Goal: Task Accomplishment & Management: Use online tool/utility

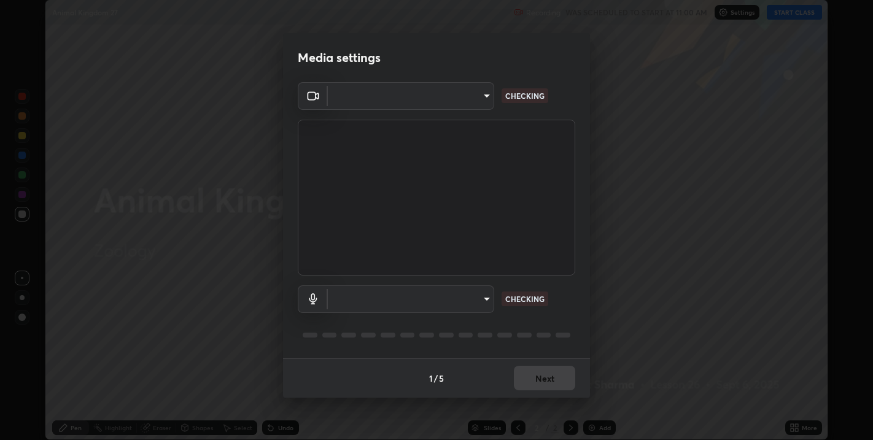
scroll to position [440, 873]
click at [491, 301] on body "Erase all Animal Kingdom 27 Recording WAS SCHEDULED TO START AT 11:00 AM Settin…" at bounding box center [436, 220] width 873 height 440
type input "67417adfccfa8b42c30ef4407fe4a6c493a28e79373338af571501226f50bce5"
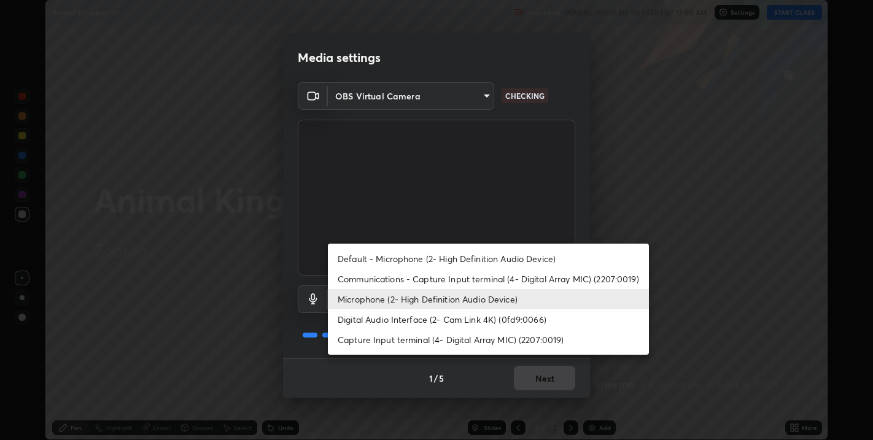
click at [481, 316] on li "Digital Audio Interface (2- Cam Link 4K) (0fd9:0066)" at bounding box center [488, 319] width 321 height 20
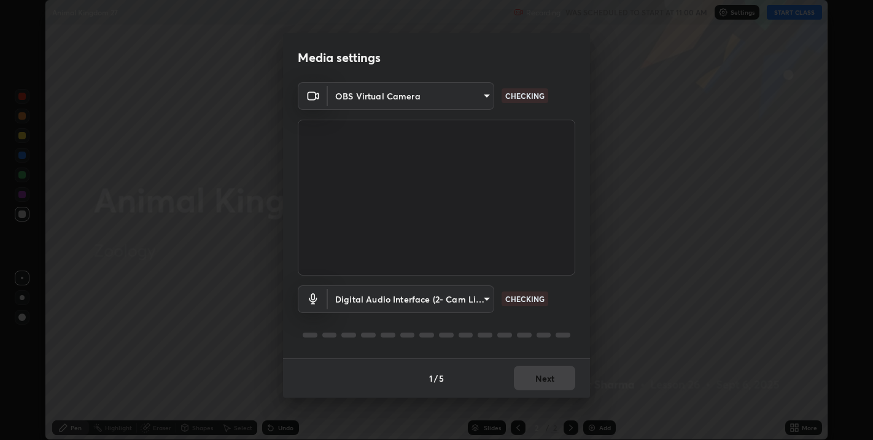
click at [481, 298] on body "Erase all Animal Kingdom 27 Recording WAS SCHEDULED TO START AT 11:00 AM Settin…" at bounding box center [436, 220] width 873 height 440
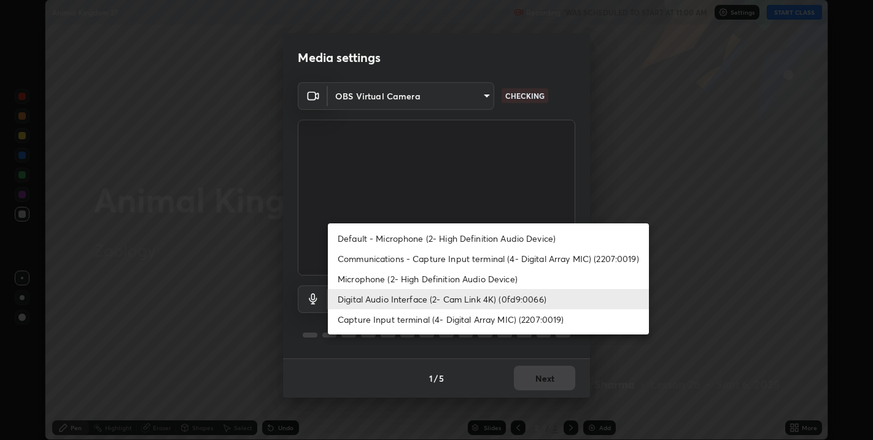
click at [475, 236] on li "Default - Microphone (2- High Definition Audio Device)" at bounding box center [488, 238] width 321 height 20
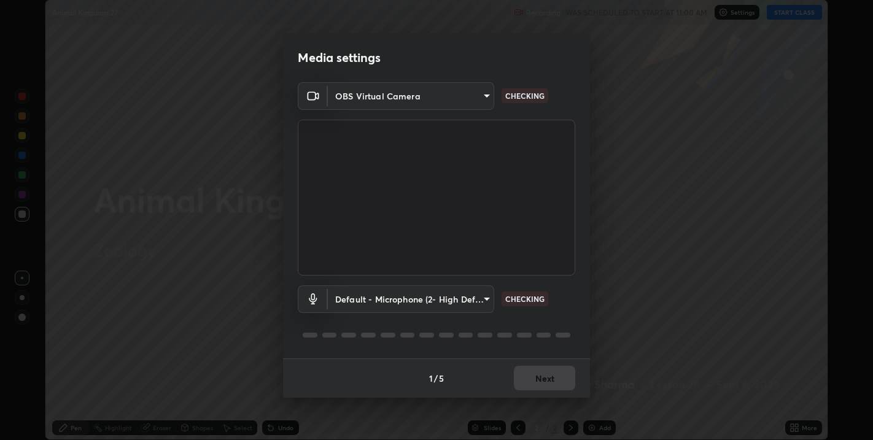
type input "default"
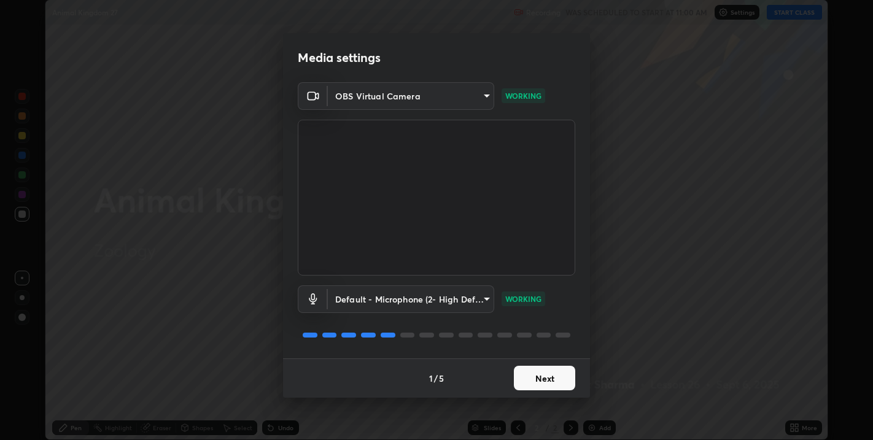
click at [554, 377] on button "Next" at bounding box center [544, 378] width 61 height 25
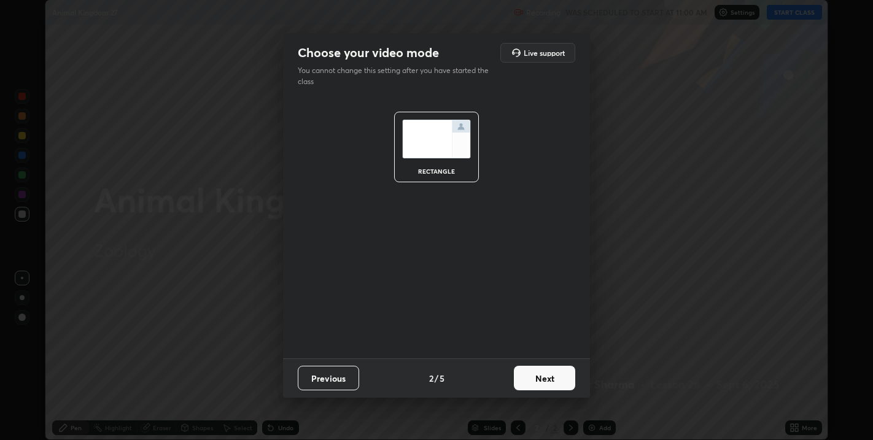
click at [556, 379] on button "Next" at bounding box center [544, 378] width 61 height 25
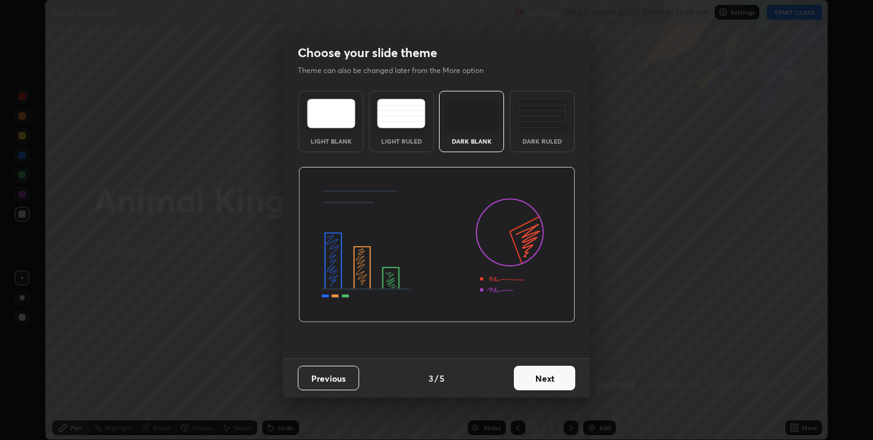
click at [560, 382] on button "Next" at bounding box center [544, 378] width 61 height 25
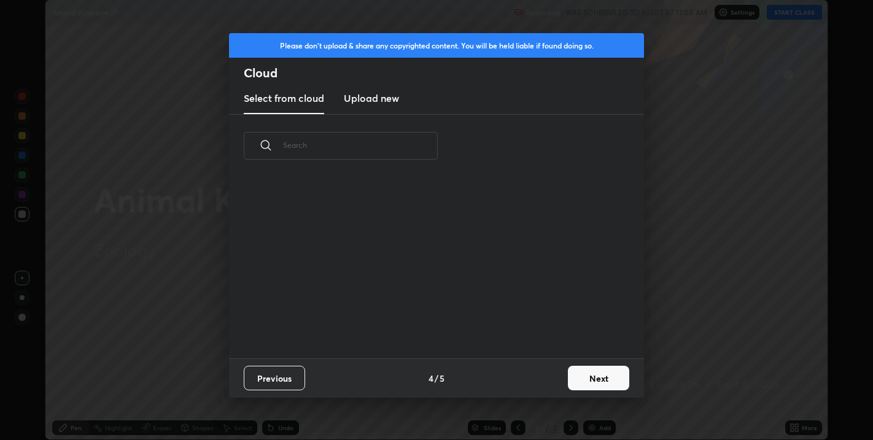
click at [586, 379] on button "Next" at bounding box center [598, 378] width 61 height 25
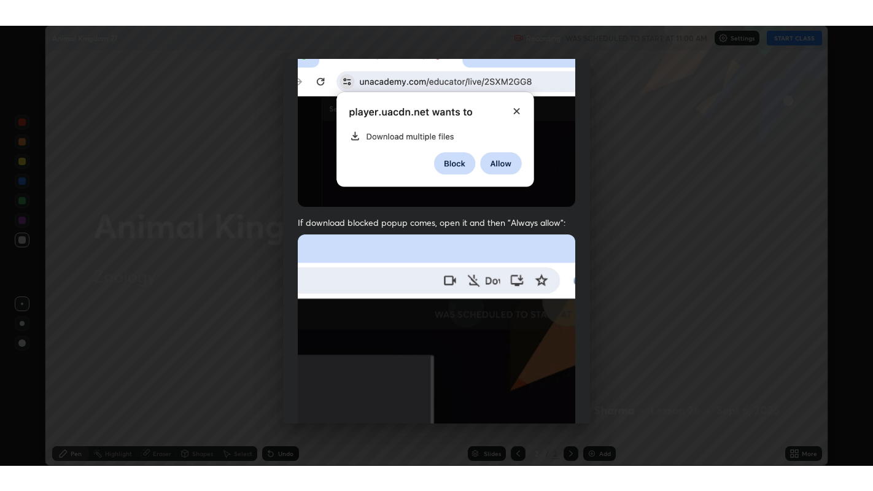
scroll to position [249, 0]
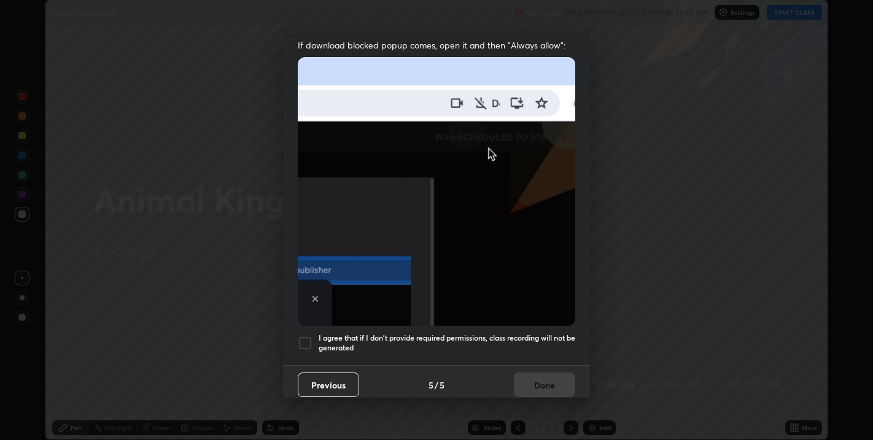
click at [304, 338] on div at bounding box center [305, 343] width 15 height 15
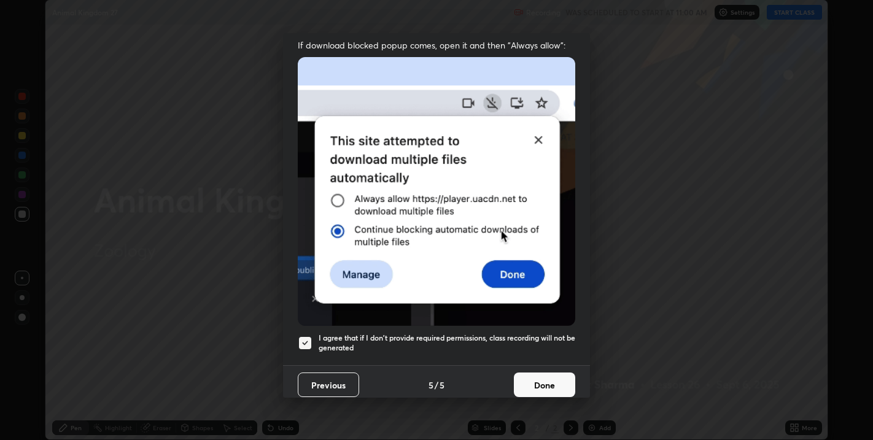
click at [551, 382] on button "Done" at bounding box center [544, 384] width 61 height 25
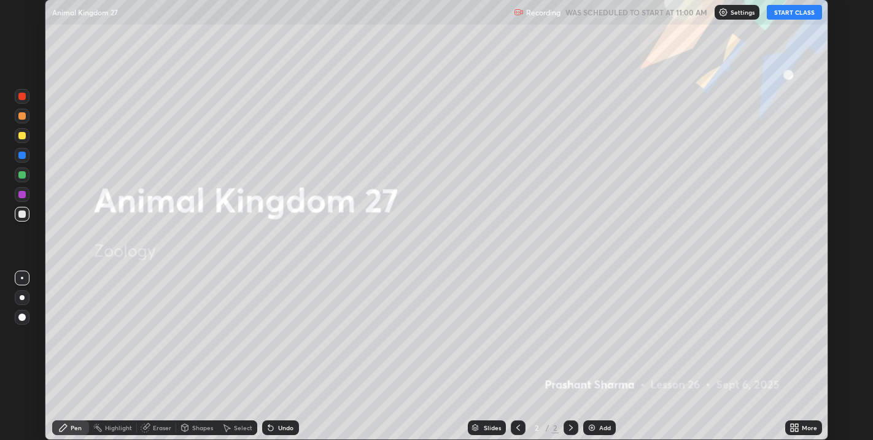
click at [790, 427] on icon at bounding box center [794, 428] width 10 height 10
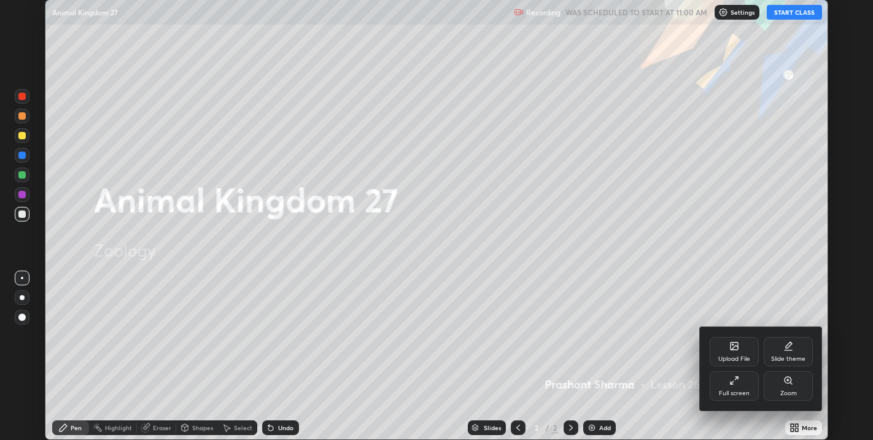
click at [778, 345] on div "Slide theme" at bounding box center [787, 351] width 49 height 29
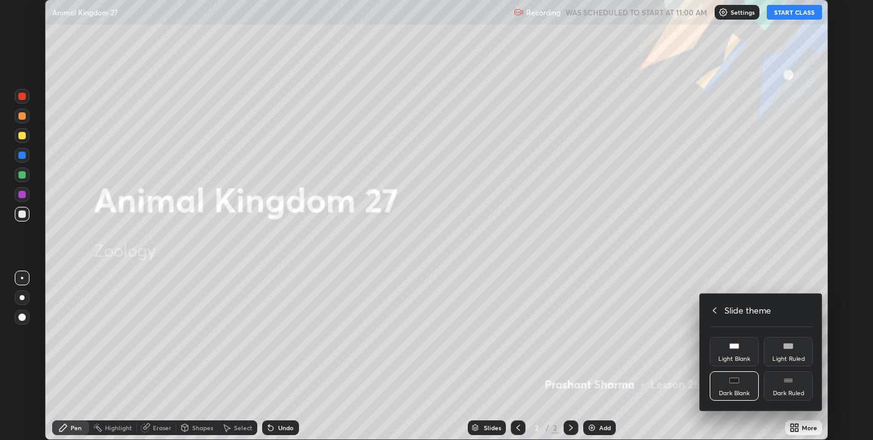
click at [730, 387] on div "Dark Blank" at bounding box center [733, 385] width 49 height 29
click at [734, 310] on h4 "Slide theme" at bounding box center [747, 310] width 47 height 13
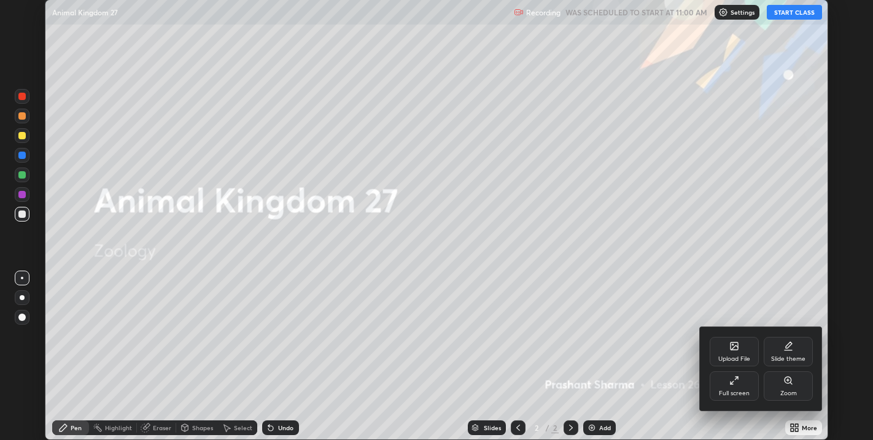
click at [733, 380] on icon at bounding box center [734, 381] width 10 height 10
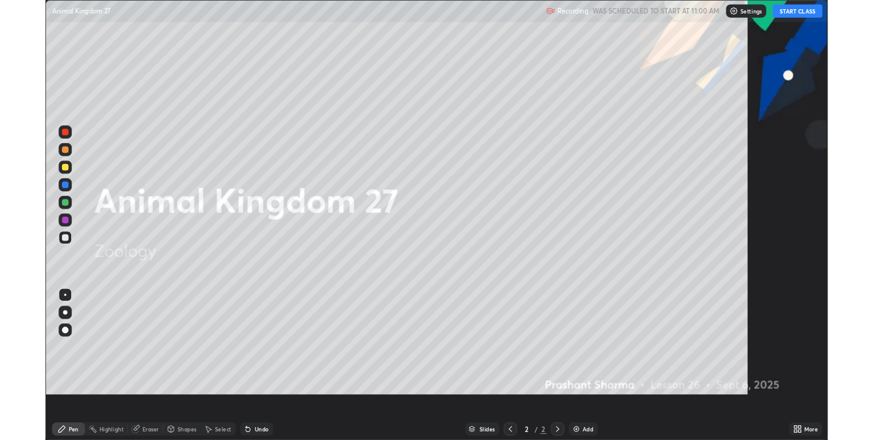
scroll to position [491, 873]
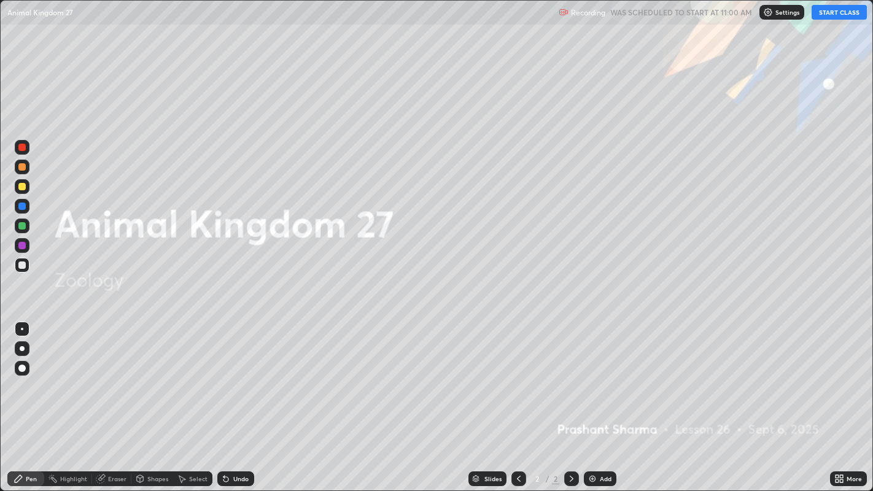
click at [607, 439] on div "Add" at bounding box center [606, 479] width 12 height 6
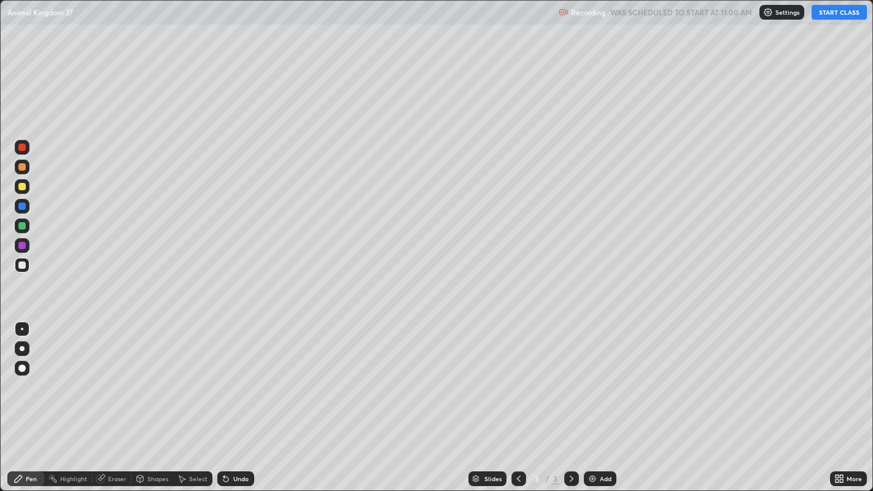
click at [839, 14] on button "START CLASS" at bounding box center [838, 12] width 55 height 15
click at [23, 187] on div at bounding box center [21, 186] width 7 height 7
click at [23, 266] on div at bounding box center [21, 264] width 7 height 7
click at [20, 261] on div at bounding box center [21, 264] width 7 height 7
click at [239, 439] on div "Undo" at bounding box center [240, 479] width 15 height 6
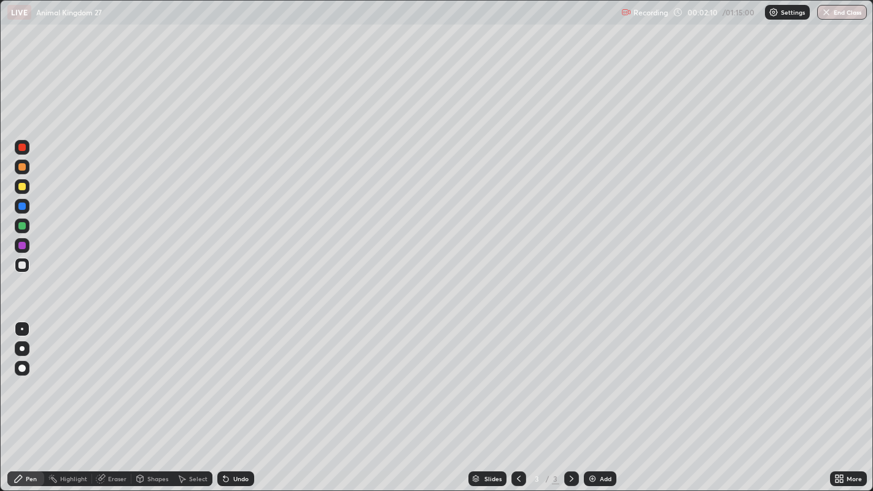
click at [237, 439] on div "Undo" at bounding box center [240, 479] width 15 height 6
click at [236, 439] on div "Undo" at bounding box center [240, 479] width 15 height 6
click at [239, 439] on div "Undo" at bounding box center [240, 479] width 15 height 6
click at [240, 439] on div "Undo" at bounding box center [240, 479] width 15 height 6
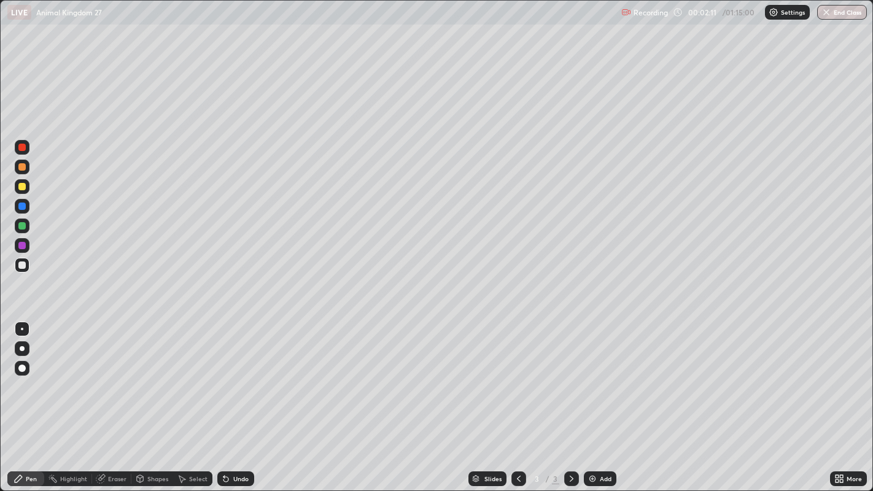
click at [241, 439] on div "Undo" at bounding box center [240, 479] width 15 height 6
click at [240, 439] on div "Undo" at bounding box center [240, 479] width 15 height 6
click at [197, 439] on div "Select" at bounding box center [198, 479] width 18 height 6
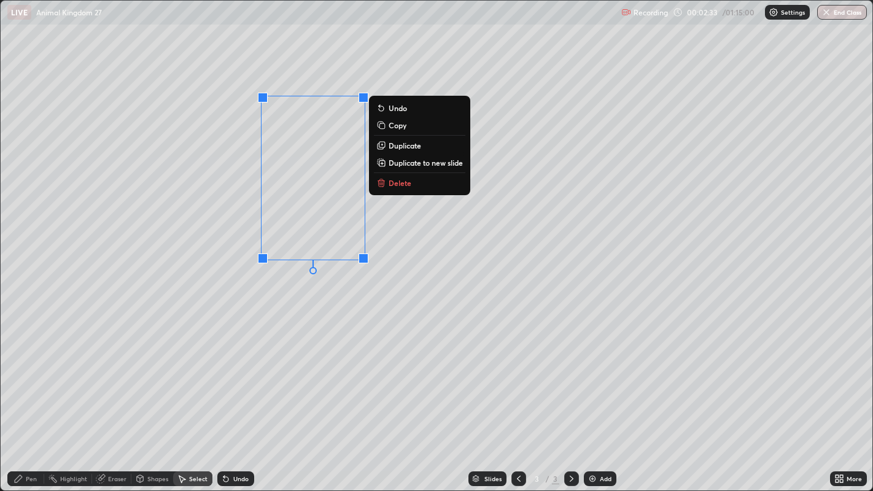
click at [400, 126] on p "Copy" at bounding box center [397, 125] width 18 height 10
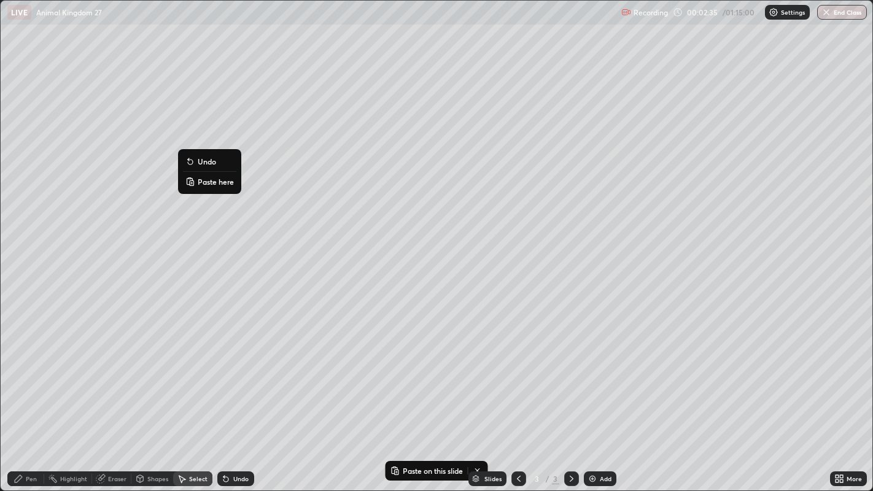
click at [215, 183] on p "Paste here" at bounding box center [216, 182] width 36 height 10
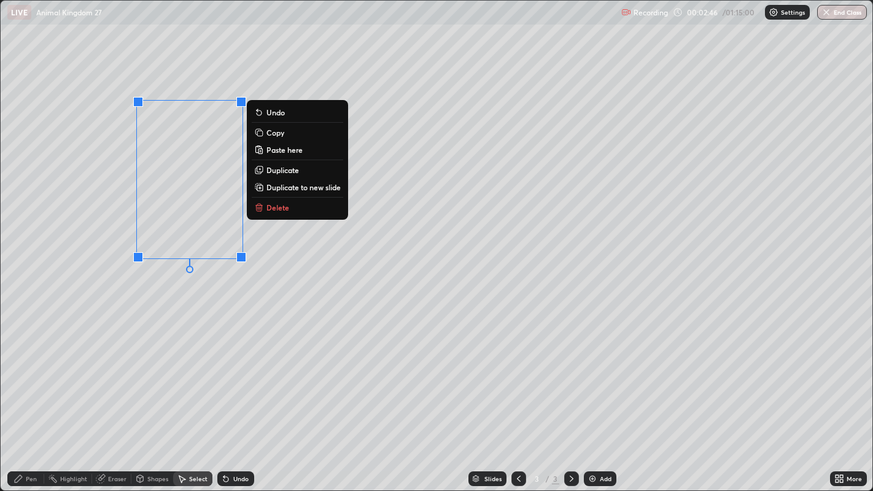
click at [182, 304] on div "0 ° Undo Copy Paste here Duplicate Duplicate to new slide Delete" at bounding box center [437, 246] width 872 height 490
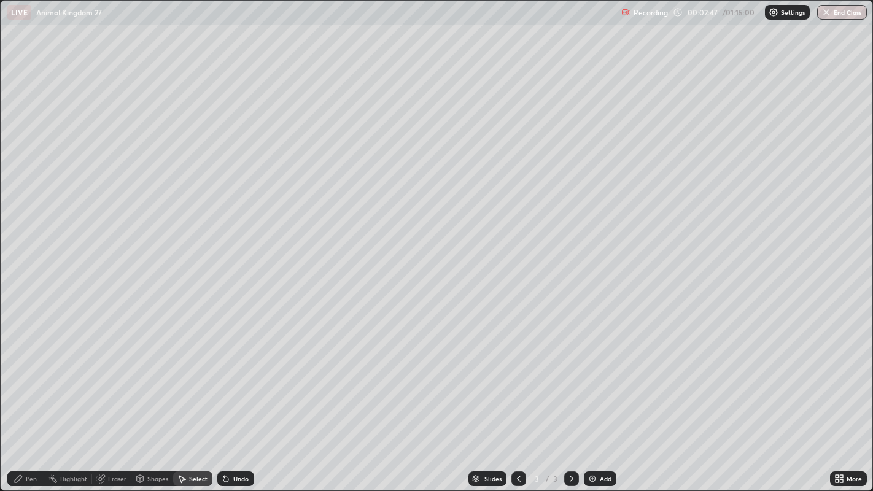
click at [28, 439] on div "Pen" at bounding box center [31, 479] width 11 height 6
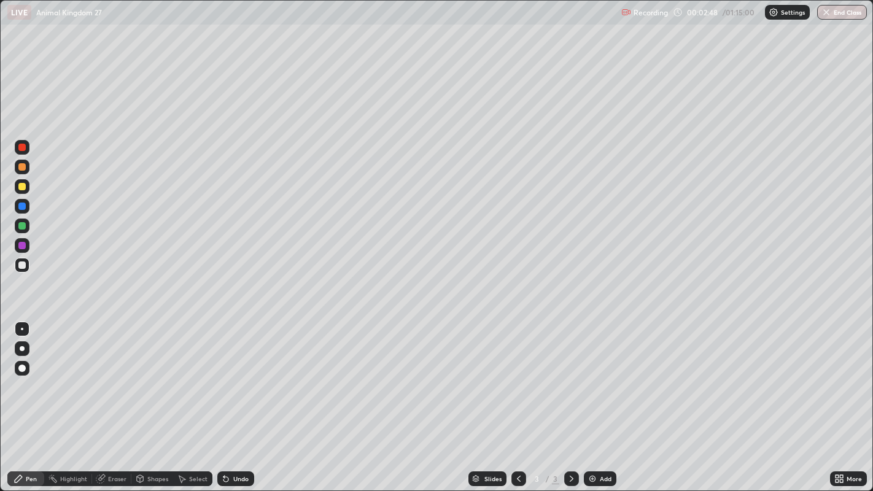
click at [21, 225] on div at bounding box center [21, 225] width 7 height 7
click at [24, 166] on div at bounding box center [21, 166] width 7 height 7
click at [24, 264] on div at bounding box center [21, 264] width 7 height 7
click at [21, 223] on div at bounding box center [21, 225] width 7 height 7
click at [25, 168] on div at bounding box center [22, 167] width 15 height 15
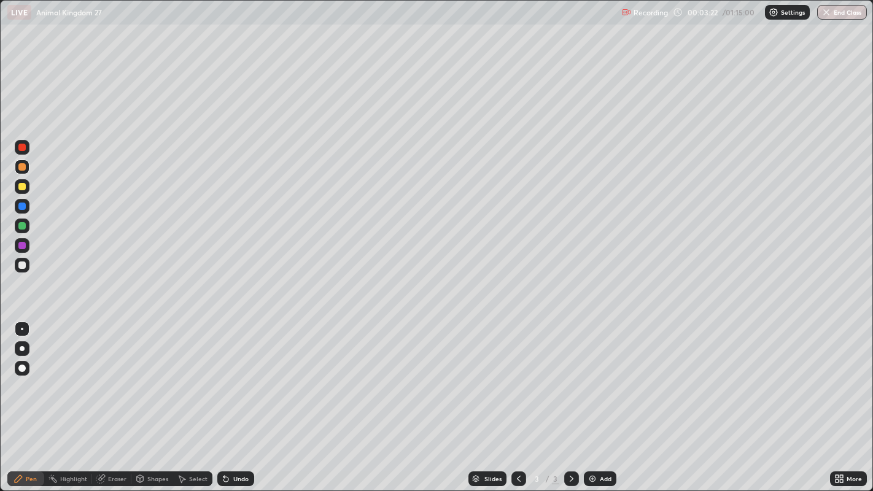
click at [23, 187] on div at bounding box center [21, 186] width 7 height 7
click at [21, 264] on div at bounding box center [21, 264] width 7 height 7
click at [118, 439] on div "Eraser" at bounding box center [117, 479] width 18 height 6
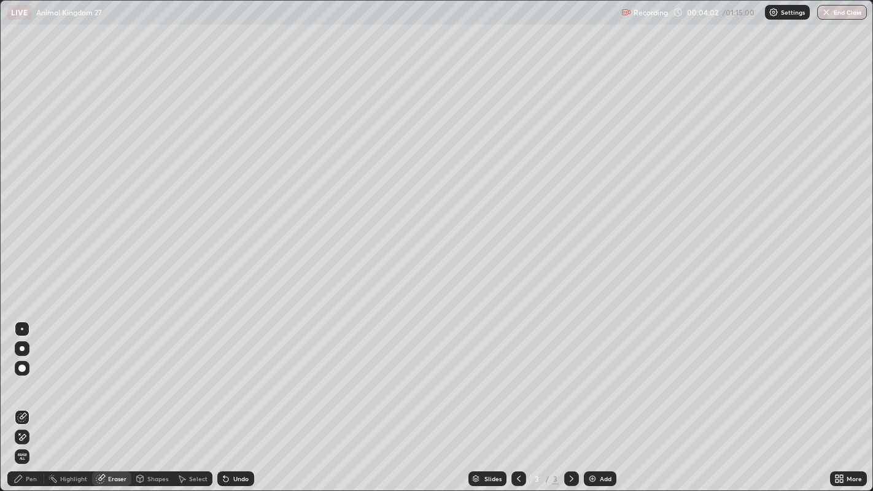
click at [32, 439] on div "Pen" at bounding box center [31, 479] width 11 height 6
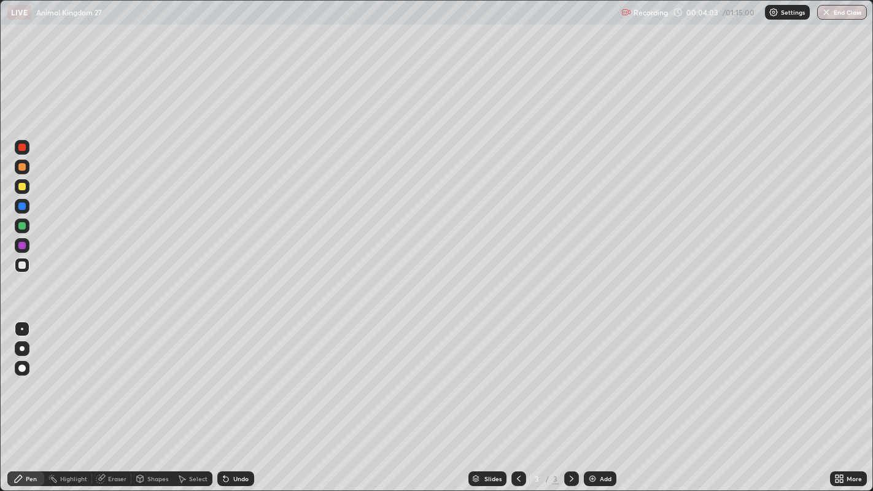
click at [21, 205] on div at bounding box center [21, 205] width 7 height 7
click at [21, 364] on div at bounding box center [21, 367] width 7 height 7
click at [25, 262] on div at bounding box center [21, 264] width 7 height 7
click at [21, 167] on div at bounding box center [21, 166] width 7 height 7
click at [21, 225] on div at bounding box center [21, 225] width 7 height 7
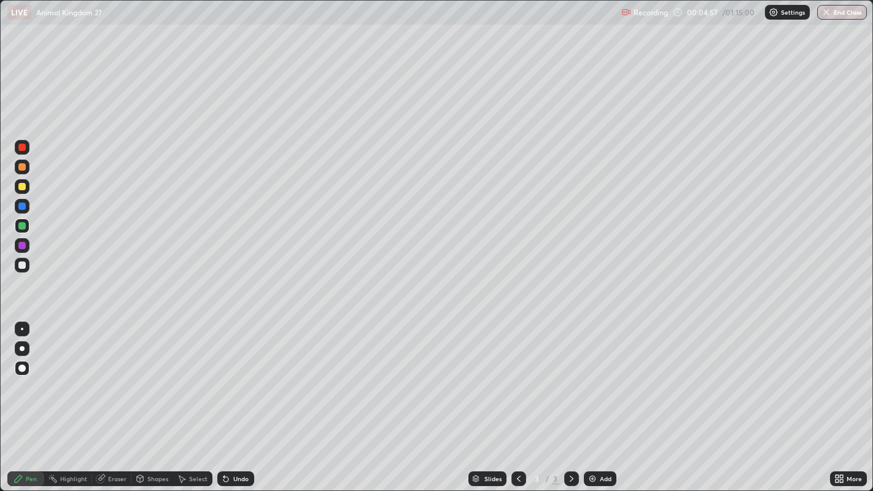
click at [21, 206] on div at bounding box center [21, 205] width 7 height 7
click at [121, 439] on div "Eraser" at bounding box center [117, 479] width 18 height 6
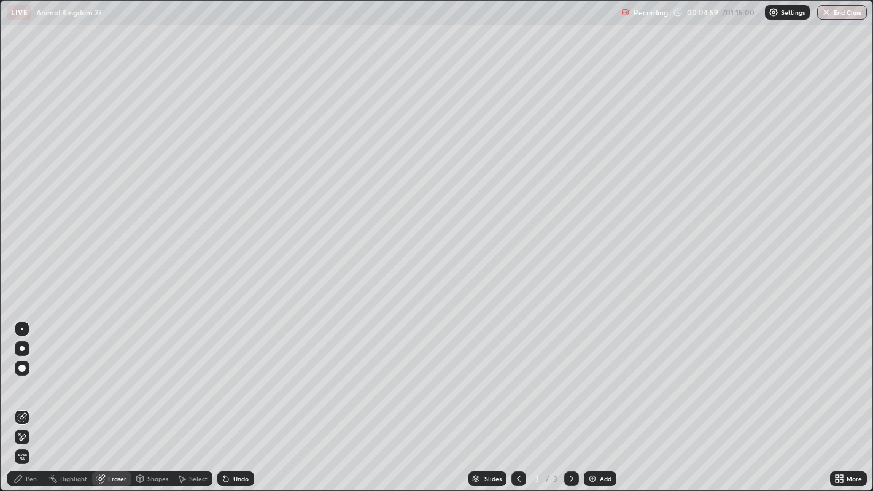
click at [21, 328] on div at bounding box center [22, 329] width 2 height 2
click at [29, 439] on div "Pen" at bounding box center [31, 479] width 11 height 6
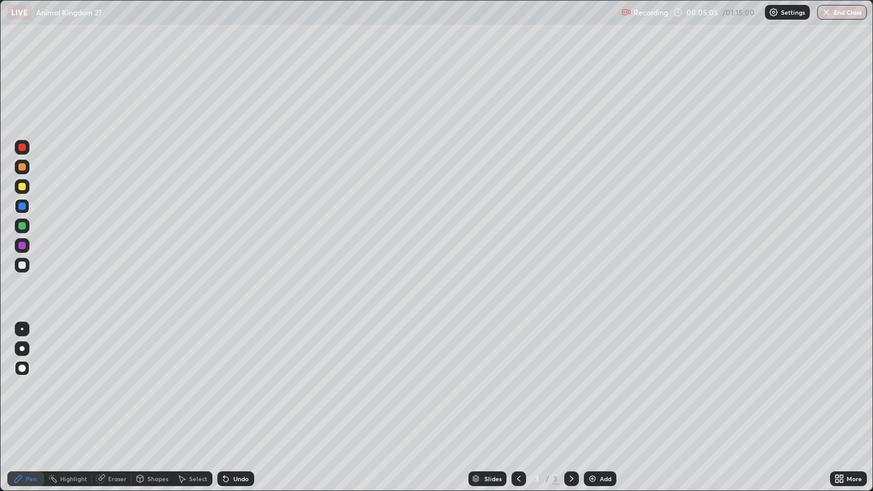
click at [23, 328] on div at bounding box center [22, 329] width 2 height 2
click at [25, 169] on div at bounding box center [22, 167] width 15 height 15
click at [22, 223] on div at bounding box center [21, 225] width 7 height 7
click at [21, 206] on div at bounding box center [21, 205] width 7 height 7
click at [21, 226] on div at bounding box center [21, 225] width 7 height 7
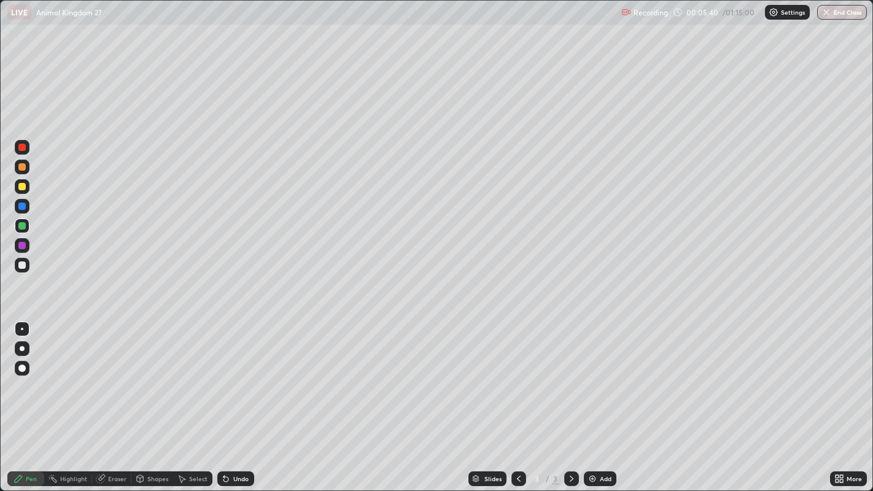
click at [19, 263] on div at bounding box center [21, 264] width 7 height 7
click at [21, 328] on div at bounding box center [22, 329] width 2 height 2
click at [195, 439] on div "Select" at bounding box center [192, 478] width 39 height 15
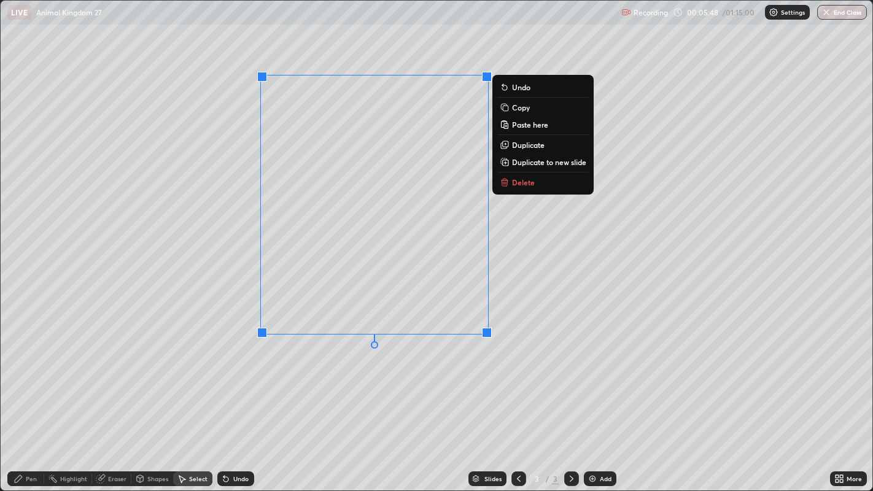
click at [153, 372] on div "0 ° Undo Copy Paste here Duplicate Duplicate to new slide Delete" at bounding box center [437, 246] width 872 height 490
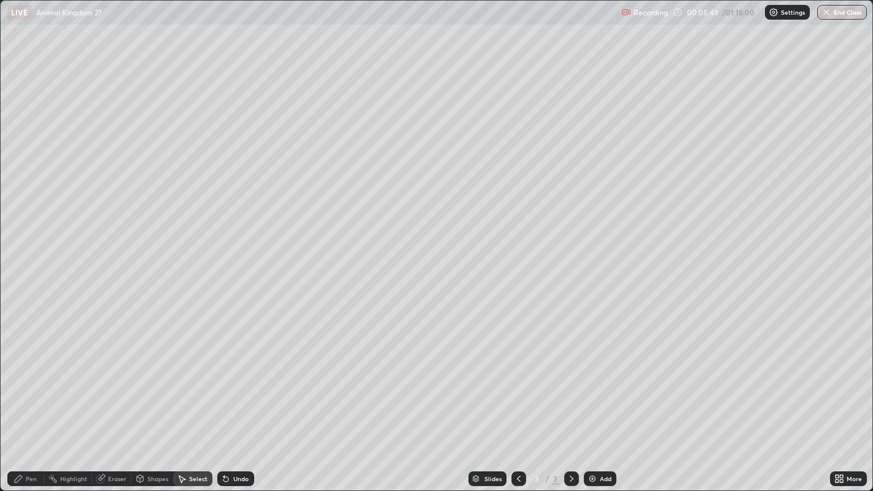
click at [35, 439] on div "Pen" at bounding box center [31, 479] width 11 height 6
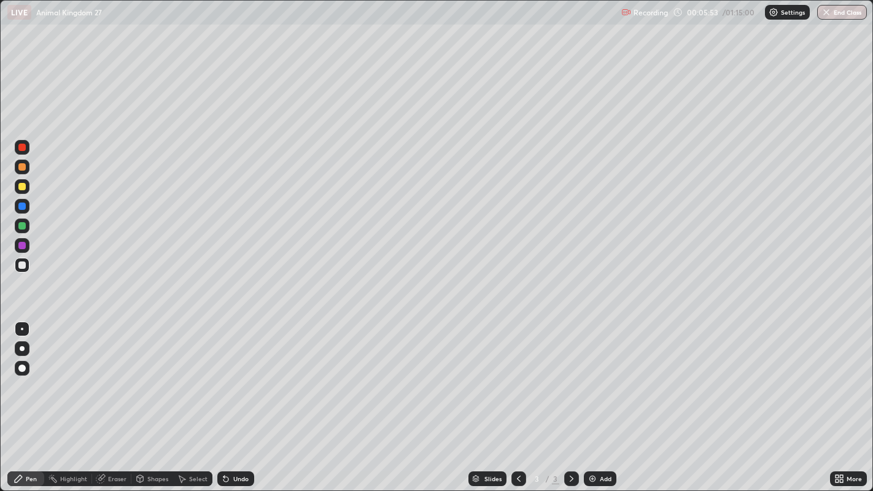
click at [237, 439] on div "Undo" at bounding box center [240, 479] width 15 height 6
click at [179, 439] on icon at bounding box center [182, 479] width 10 height 10
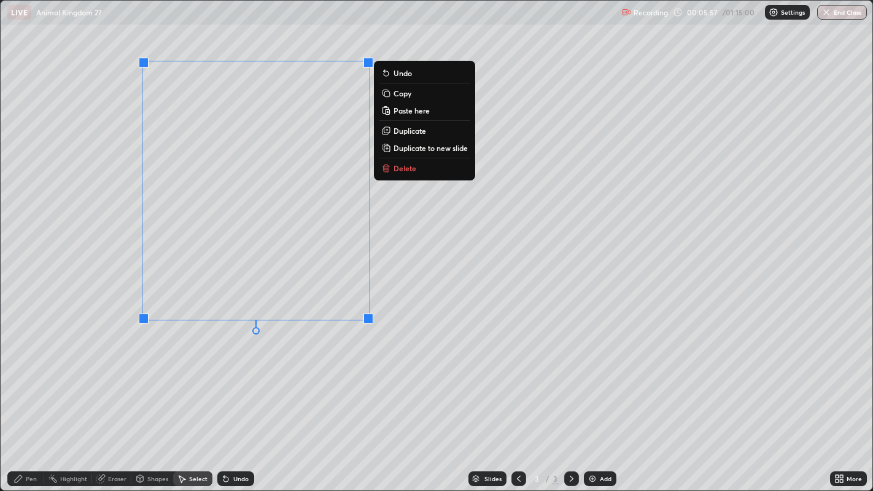
click at [153, 365] on div "0 ° Undo Copy Paste here Duplicate Duplicate to new slide Delete" at bounding box center [437, 246] width 872 height 490
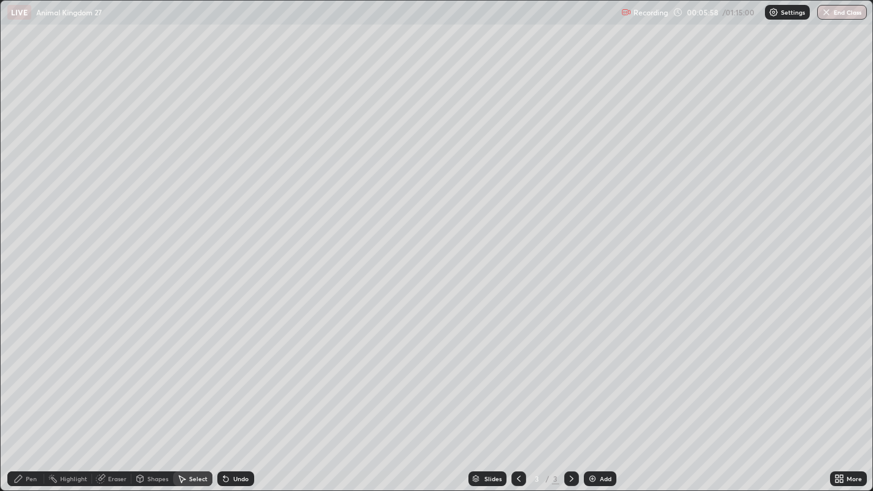
click at [35, 439] on div "Pen" at bounding box center [31, 479] width 11 height 6
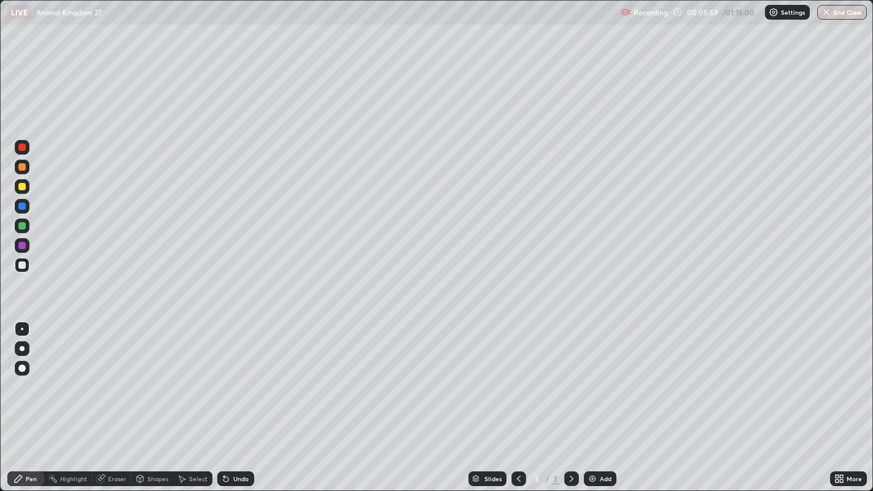
click at [21, 187] on div at bounding box center [21, 186] width 7 height 7
click at [111, 439] on div "Eraser" at bounding box center [117, 479] width 18 height 6
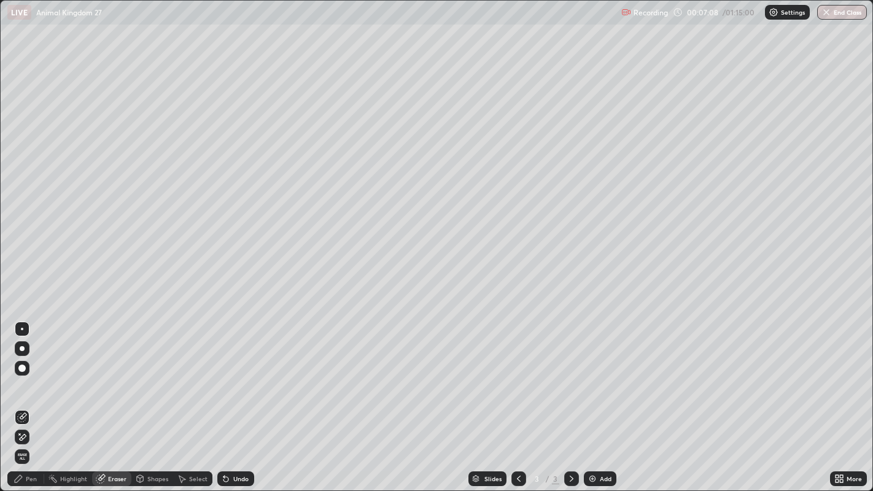
click at [31, 439] on div "Pen" at bounding box center [31, 479] width 11 height 6
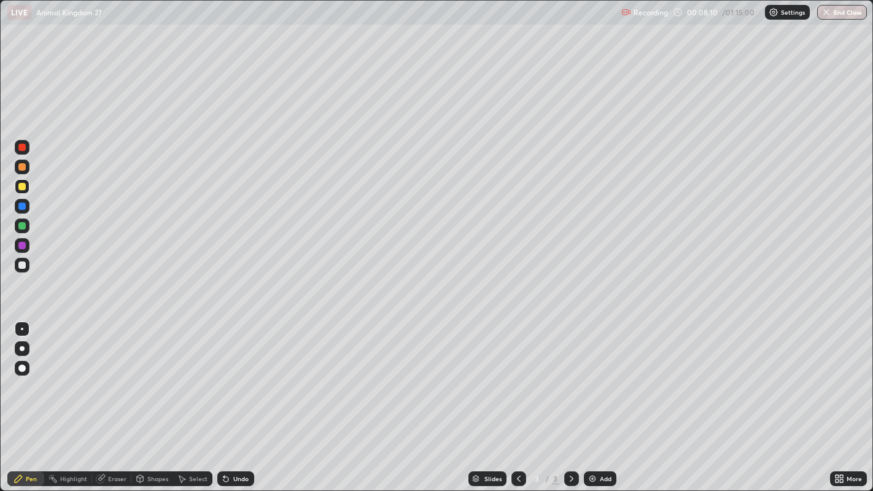
click at [23, 264] on div at bounding box center [21, 264] width 7 height 7
click at [238, 439] on div "Undo" at bounding box center [240, 479] width 15 height 6
click at [241, 439] on div "Undo" at bounding box center [240, 479] width 15 height 6
click at [242, 439] on div "Undo" at bounding box center [240, 479] width 15 height 6
click at [243, 439] on div "Undo" at bounding box center [240, 479] width 15 height 6
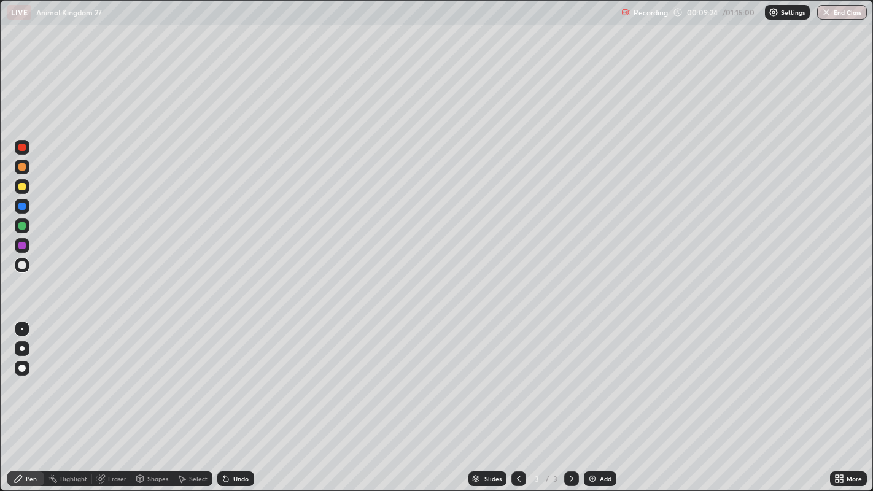
click at [244, 439] on div "Undo" at bounding box center [240, 479] width 15 height 6
click at [120, 439] on div "Eraser" at bounding box center [117, 479] width 18 height 6
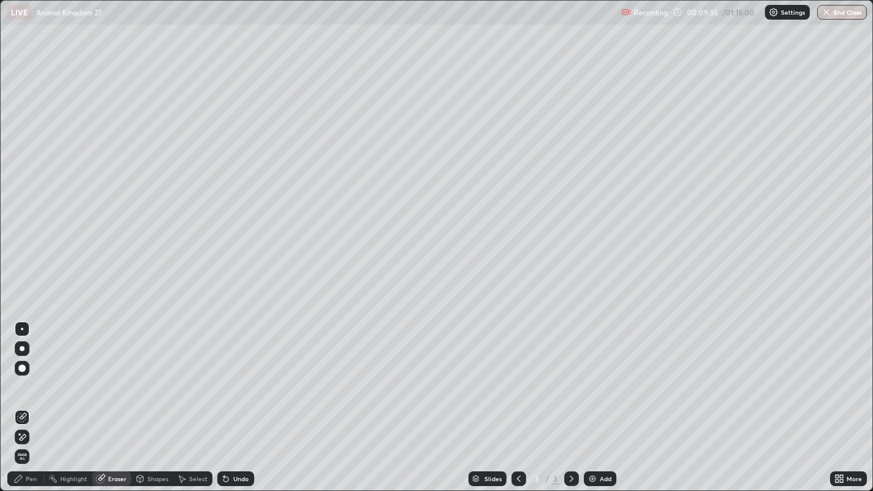
click at [27, 439] on div "Pen" at bounding box center [31, 479] width 11 height 6
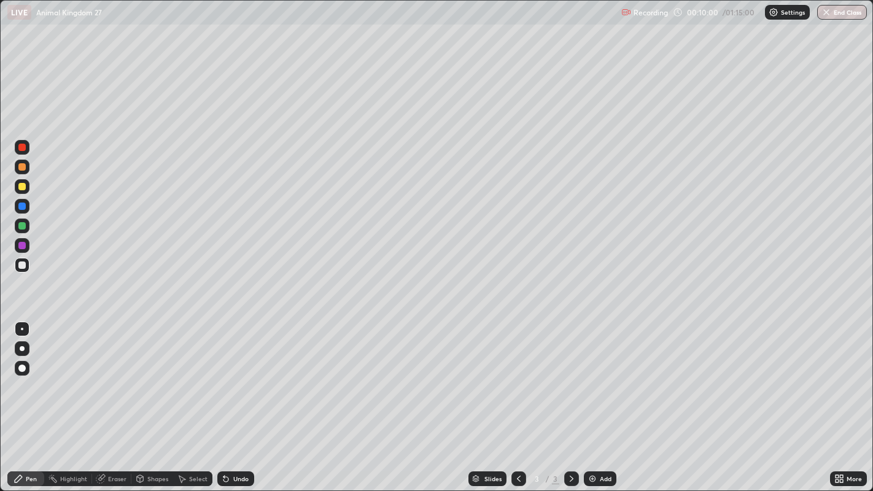
click at [117, 439] on div "Eraser" at bounding box center [117, 479] width 18 height 6
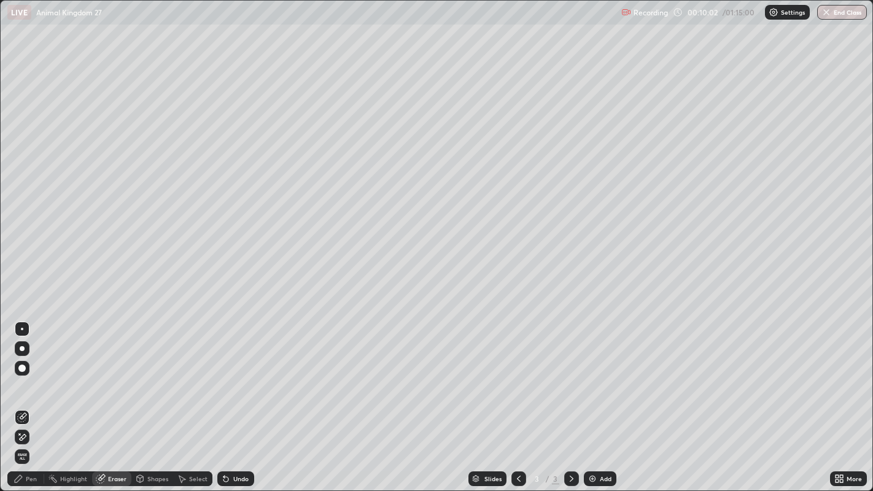
click at [31, 439] on div "Pen" at bounding box center [31, 479] width 11 height 6
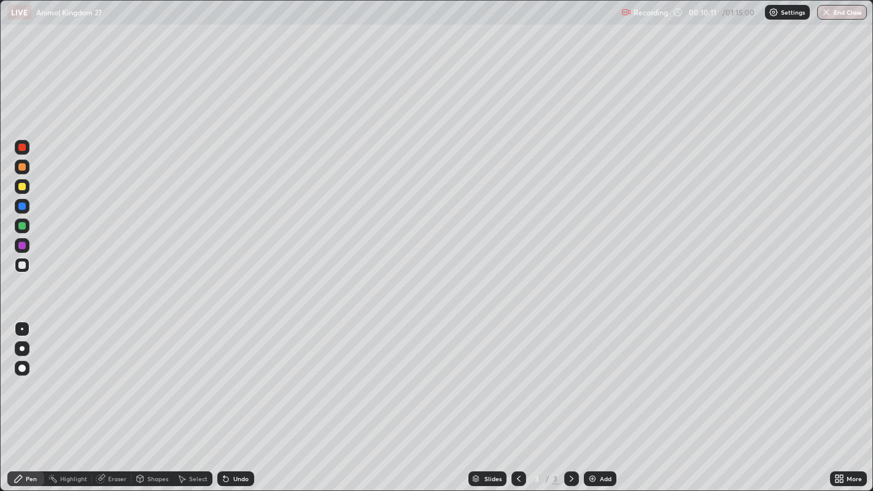
click at [23, 265] on div at bounding box center [21, 264] width 7 height 7
click at [25, 188] on div at bounding box center [21, 186] width 7 height 7
click at [851, 439] on div "More" at bounding box center [848, 478] width 37 height 15
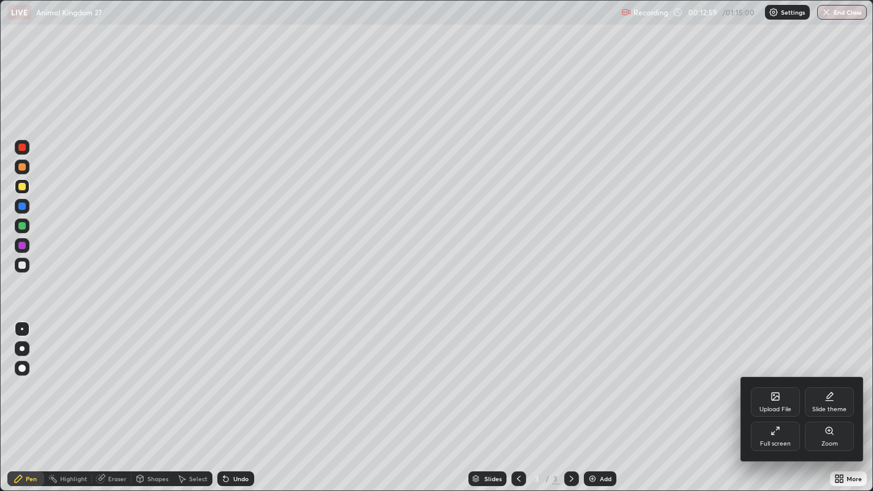
click at [784, 433] on div "Full screen" at bounding box center [774, 436] width 49 height 29
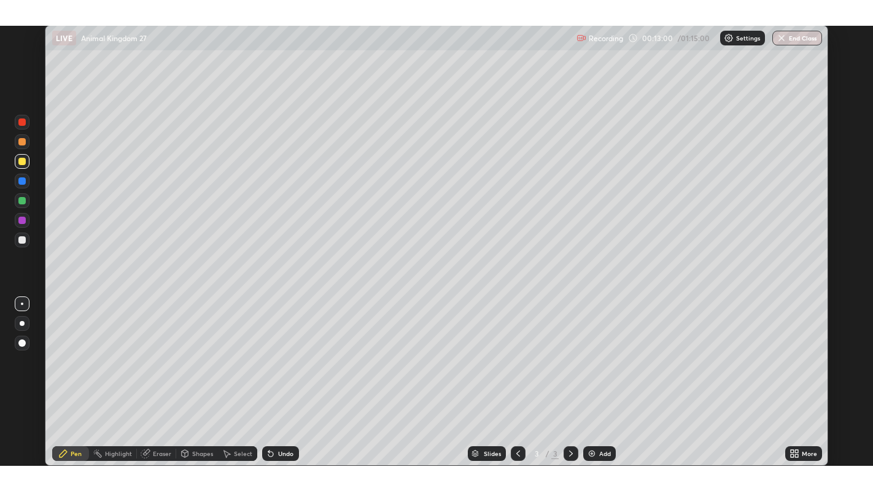
scroll to position [60922, 60490]
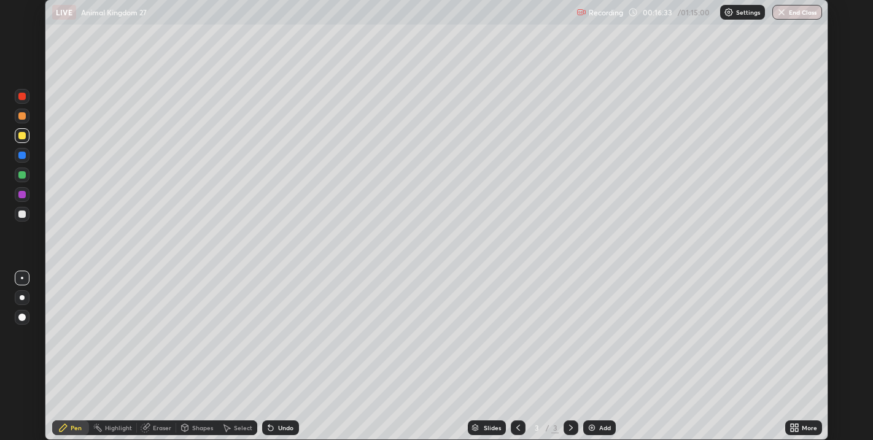
click at [21, 156] on div at bounding box center [21, 155] width 7 height 7
click at [285, 428] on div "Undo" at bounding box center [285, 428] width 15 height 6
click at [279, 425] on div "Undo" at bounding box center [285, 428] width 15 height 6
click at [284, 425] on div "Undo" at bounding box center [285, 428] width 15 height 6
click at [282, 428] on div "Undo" at bounding box center [285, 428] width 15 height 6
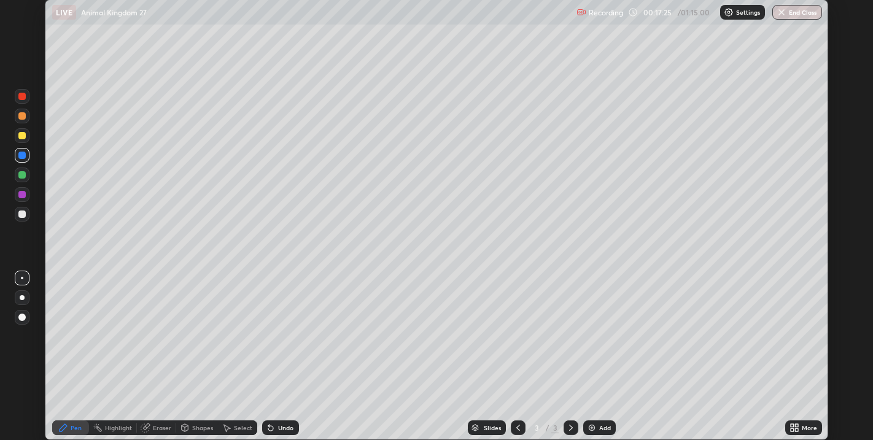
click at [279, 430] on div "Undo" at bounding box center [285, 428] width 15 height 6
click at [276, 428] on div "Undo" at bounding box center [280, 427] width 37 height 15
click at [281, 426] on div "Undo" at bounding box center [285, 428] width 15 height 6
click at [279, 426] on div "Undo" at bounding box center [285, 428] width 15 height 6
click at [279, 425] on div "Undo" at bounding box center [285, 428] width 15 height 6
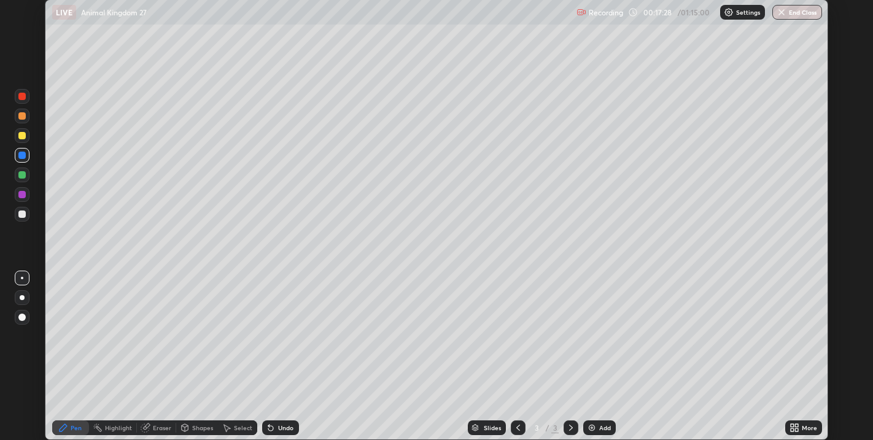
click at [280, 425] on div "Undo" at bounding box center [285, 428] width 15 height 6
click at [282, 428] on div "Undo" at bounding box center [285, 428] width 15 height 6
click at [280, 428] on div "Undo" at bounding box center [285, 428] width 15 height 6
click at [280, 426] on div "Undo" at bounding box center [285, 428] width 15 height 6
click at [283, 428] on div "Undo" at bounding box center [285, 428] width 15 height 6
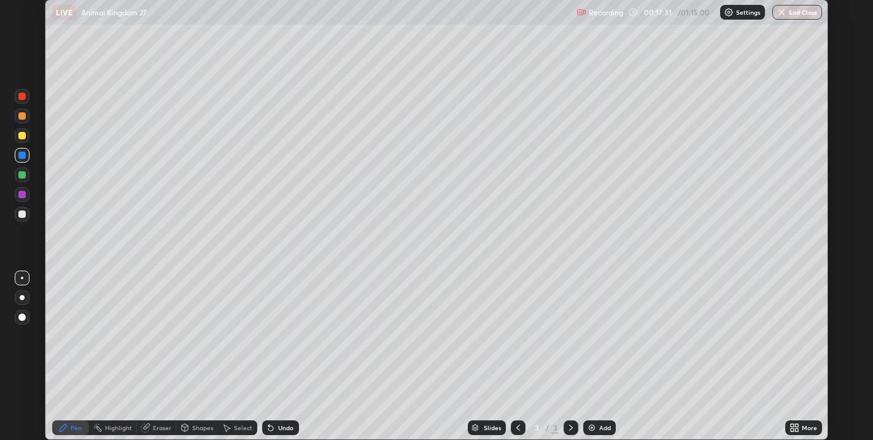
click at [281, 428] on div "Undo" at bounding box center [285, 428] width 15 height 6
click at [282, 426] on div "Undo" at bounding box center [285, 428] width 15 height 6
click at [278, 426] on div "Undo" at bounding box center [285, 428] width 15 height 6
click at [276, 428] on div "Undo" at bounding box center [280, 427] width 37 height 15
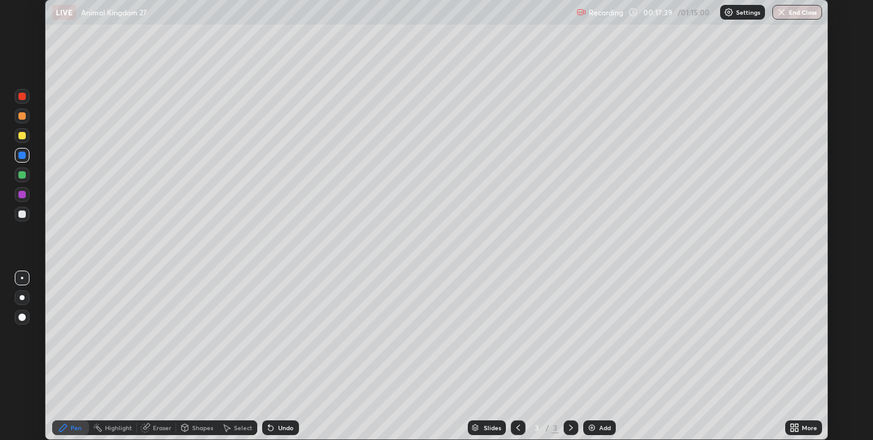
click at [600, 426] on div "Add" at bounding box center [605, 428] width 12 height 6
click at [22, 216] on div at bounding box center [21, 213] width 7 height 7
click at [23, 175] on div at bounding box center [21, 174] width 7 height 7
click at [21, 317] on div at bounding box center [21, 317] width 7 height 7
click at [21, 197] on div at bounding box center [21, 194] width 7 height 7
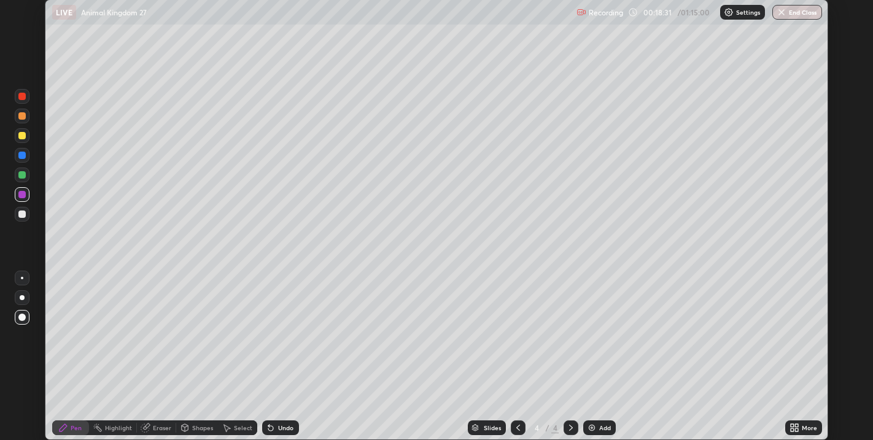
click at [23, 136] on div at bounding box center [21, 135] width 7 height 7
click at [23, 119] on div at bounding box center [21, 115] width 7 height 7
click at [22, 215] on div at bounding box center [21, 213] width 7 height 7
click at [29, 275] on div at bounding box center [22, 278] width 15 height 15
click at [23, 135] on div at bounding box center [21, 135] width 7 height 7
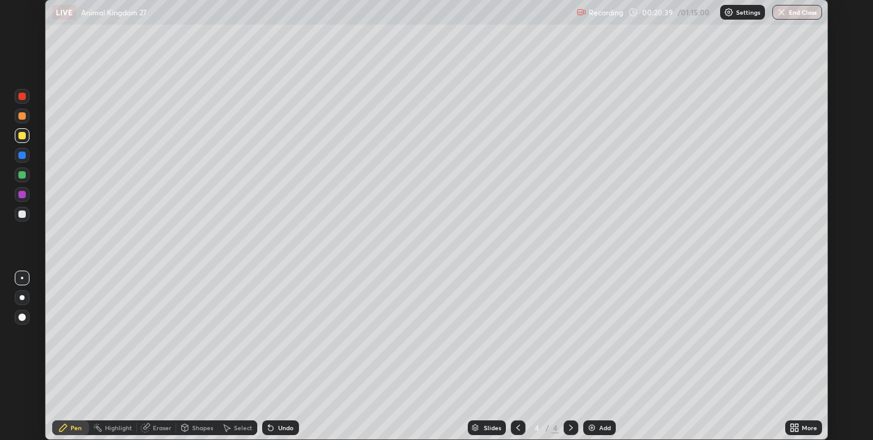
click at [601, 421] on div "Add" at bounding box center [599, 427] width 33 height 15
click at [23, 215] on div at bounding box center [21, 213] width 7 height 7
click at [24, 214] on div at bounding box center [21, 213] width 7 height 7
click at [23, 139] on div at bounding box center [21, 135] width 7 height 7
click at [23, 210] on div at bounding box center [21, 213] width 7 height 7
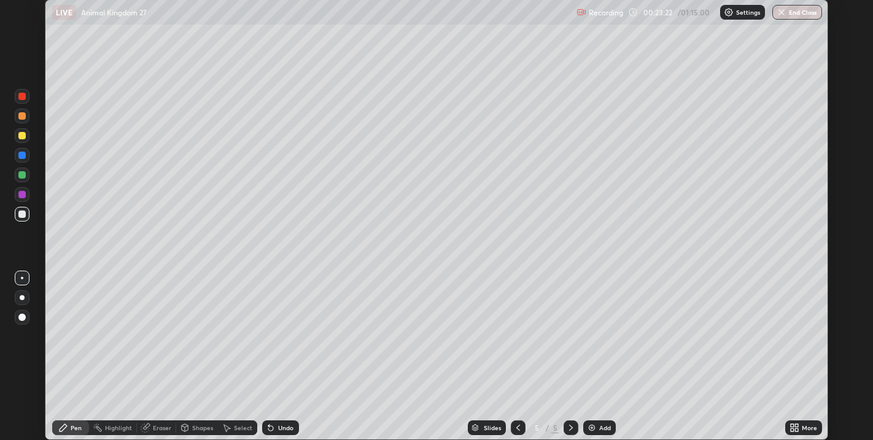
click at [232, 426] on div "Select" at bounding box center [237, 427] width 39 height 15
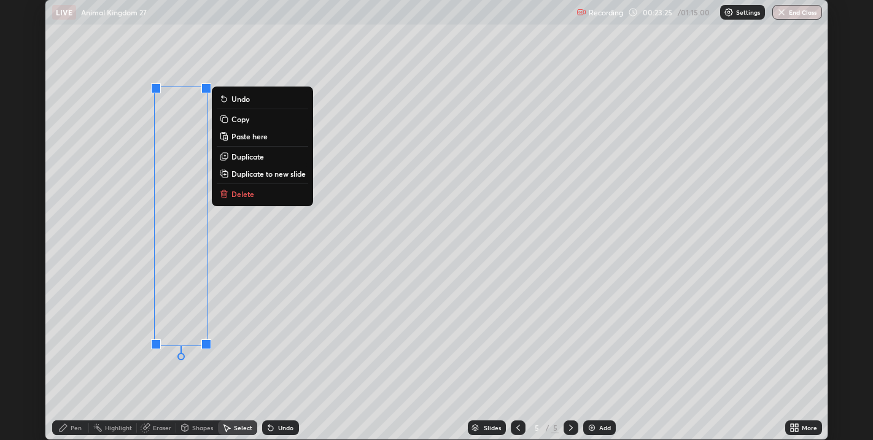
click at [109, 283] on div "0 ° Undo Copy Paste here Duplicate Duplicate to new slide Delete" at bounding box center [436, 219] width 782 height 439
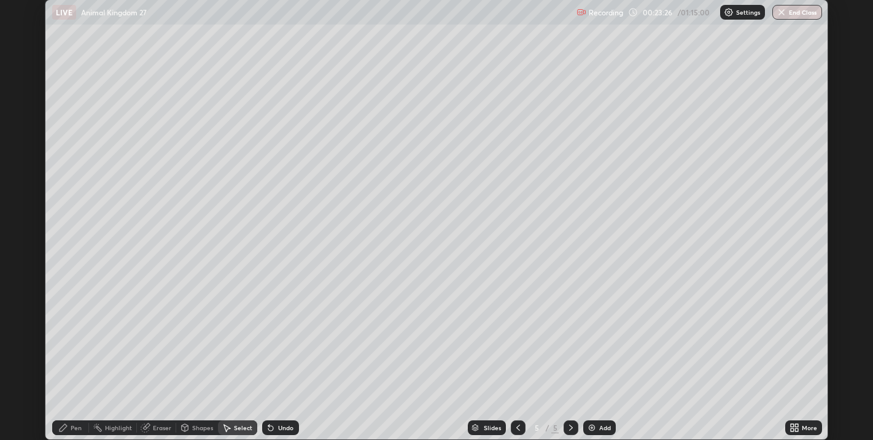
click at [75, 428] on div "Pen" at bounding box center [76, 428] width 11 height 6
click at [21, 139] on div at bounding box center [21, 135] width 7 height 7
click at [23, 172] on div at bounding box center [21, 174] width 7 height 7
click at [20, 216] on div at bounding box center [21, 213] width 7 height 7
click at [285, 429] on div "Undo" at bounding box center [285, 428] width 15 height 6
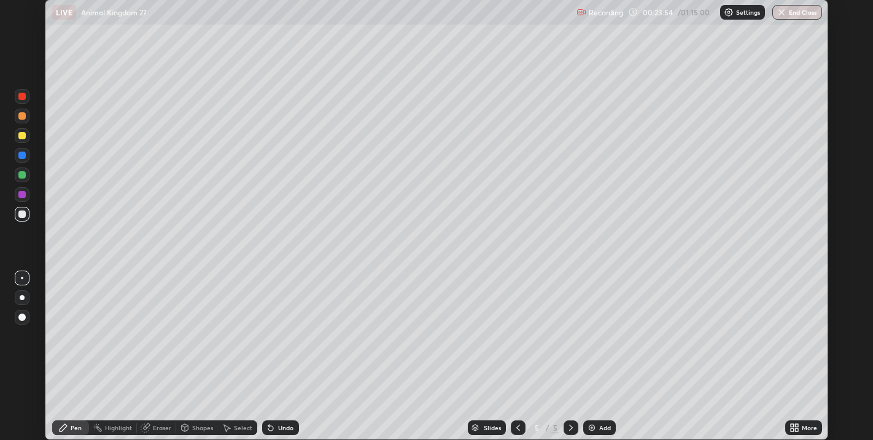
click at [282, 428] on div "Undo" at bounding box center [285, 428] width 15 height 6
click at [279, 421] on div "Undo" at bounding box center [280, 427] width 37 height 15
click at [279, 426] on div "Undo" at bounding box center [285, 428] width 15 height 6
click at [23, 135] on div at bounding box center [21, 135] width 7 height 7
click at [241, 430] on div "Select" at bounding box center [243, 428] width 18 height 6
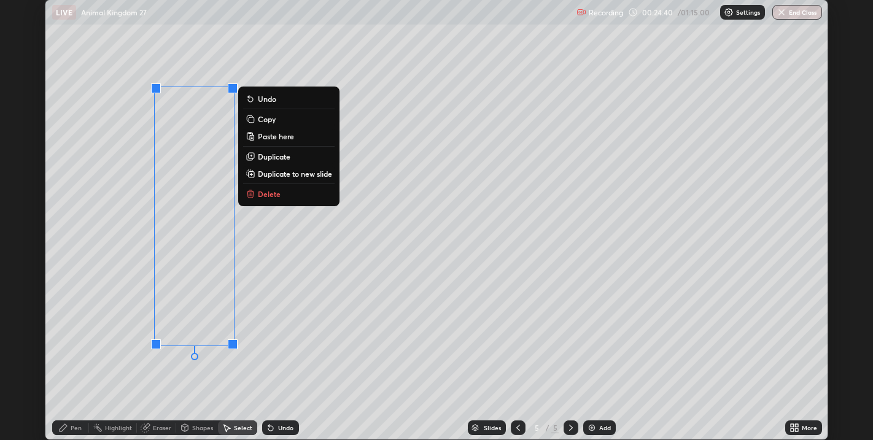
click at [282, 123] on button "Copy" at bounding box center [288, 119] width 91 height 15
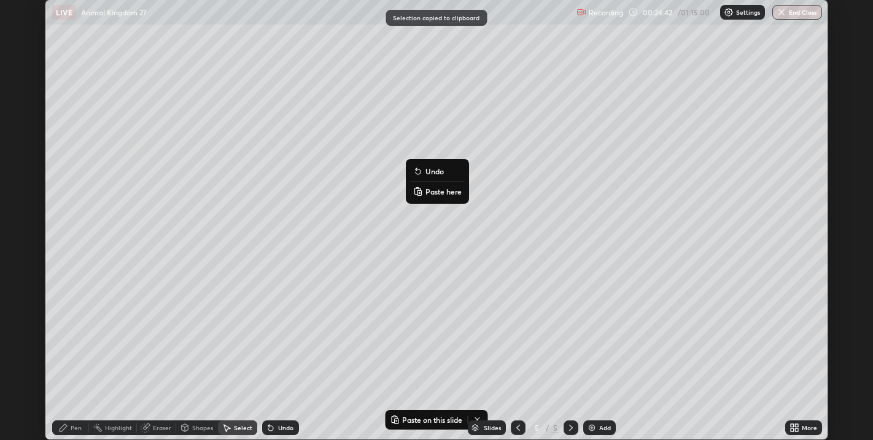
click at [435, 195] on p "Paste here" at bounding box center [443, 192] width 36 height 10
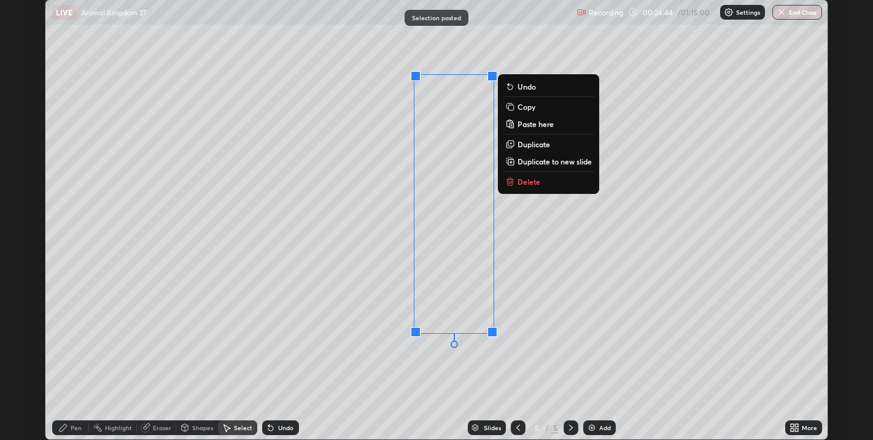
click at [363, 284] on div "0 ° Undo Copy Paste here Duplicate Duplicate to new slide Delete" at bounding box center [436, 219] width 782 height 439
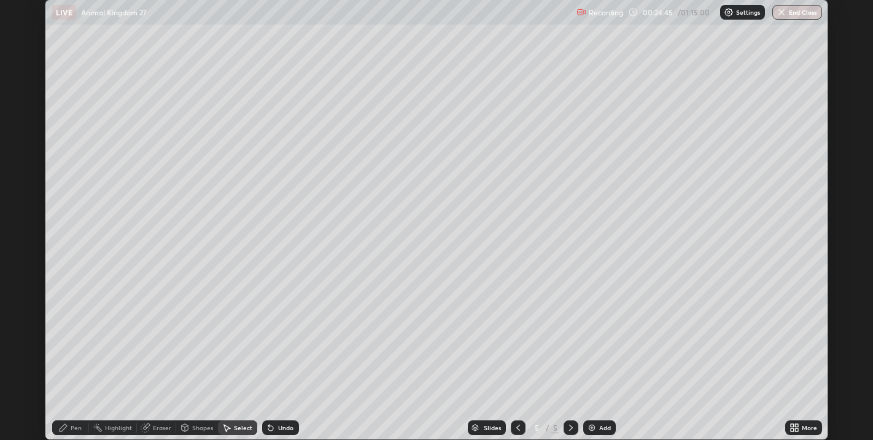
click at [163, 430] on div "Eraser" at bounding box center [162, 428] width 18 height 6
click at [238, 430] on div "Select" at bounding box center [243, 428] width 18 height 6
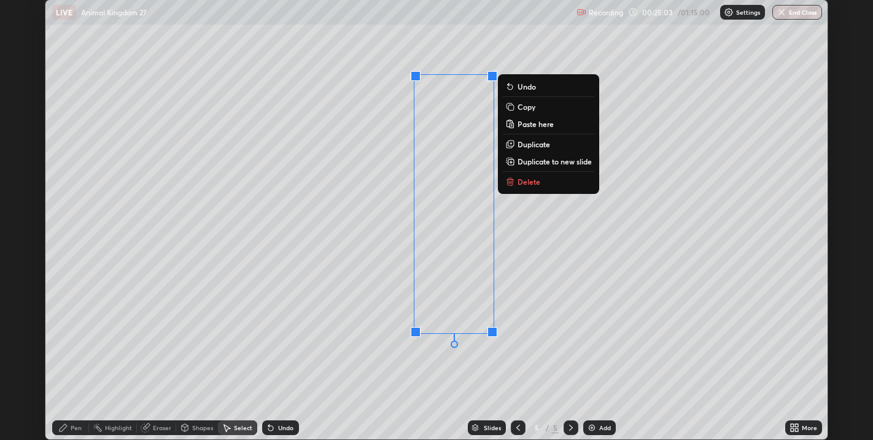
click at [528, 111] on p "Copy" at bounding box center [526, 107] width 18 height 10
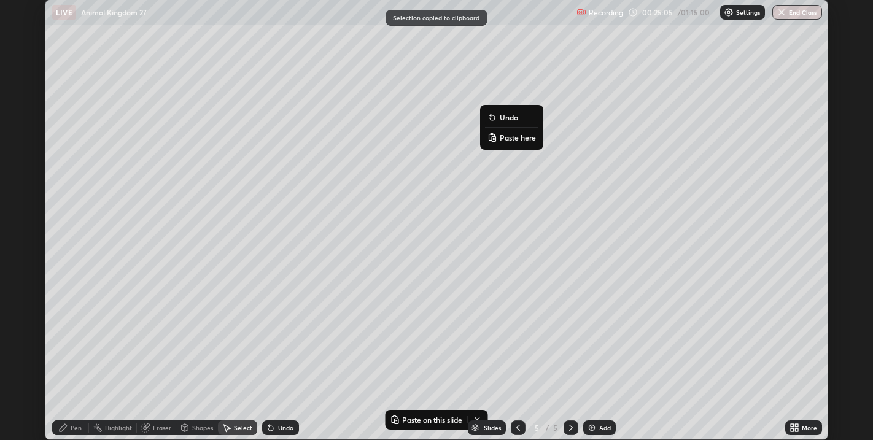
click at [506, 142] on p "Paste here" at bounding box center [517, 138] width 36 height 10
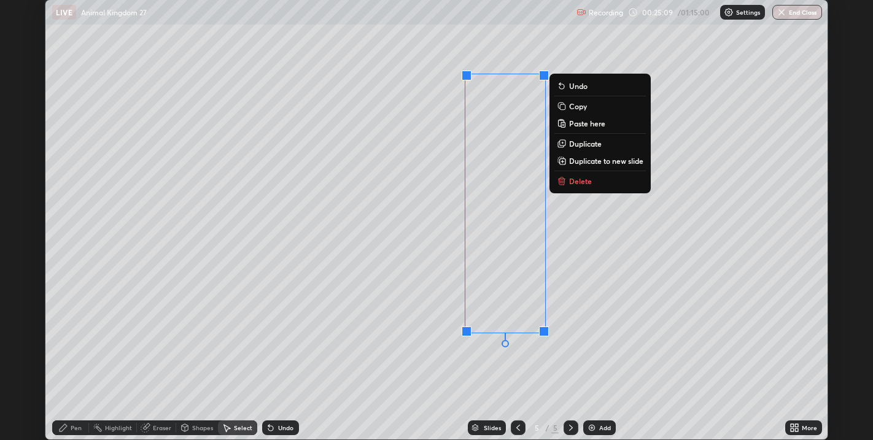
click at [582, 235] on div "0 ° Undo Copy Paste here Duplicate Duplicate to new slide Delete" at bounding box center [436, 219] width 782 height 439
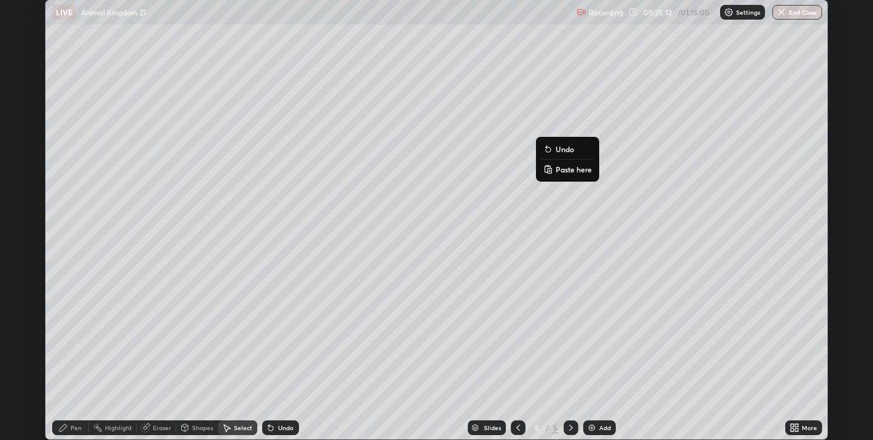
click at [566, 170] on p "Paste here" at bounding box center [573, 169] width 36 height 10
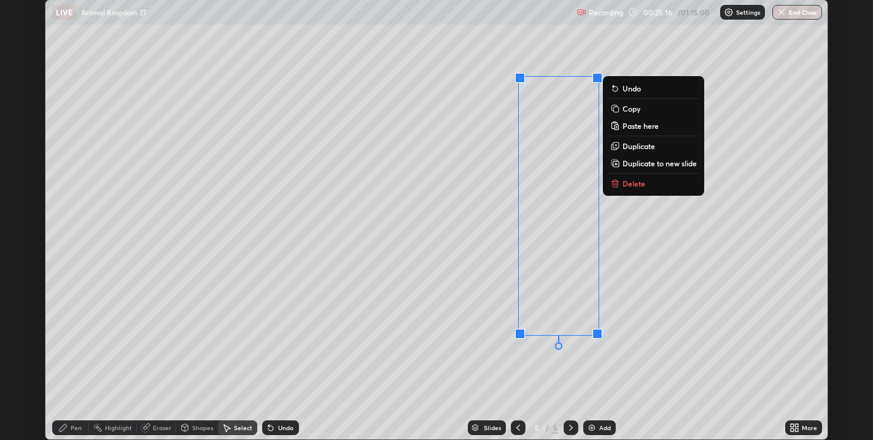
click at [408, 339] on div "0 ° Undo Copy Paste here Duplicate Duplicate to new slide Delete" at bounding box center [436, 219] width 782 height 439
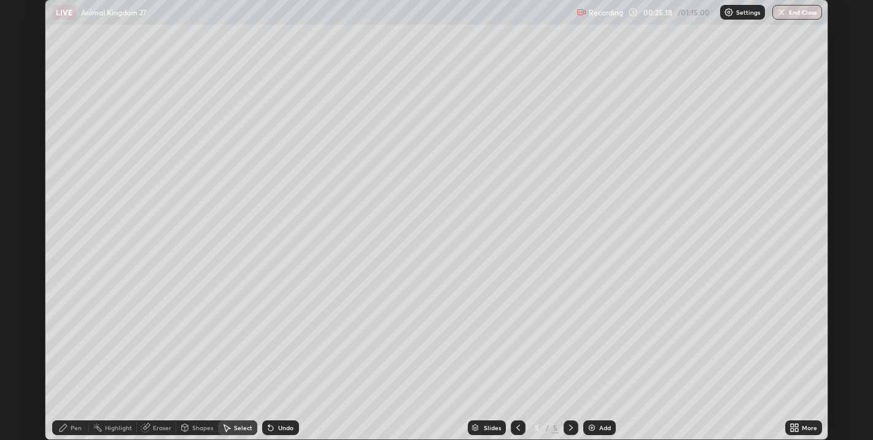
click at [71, 428] on div "Pen" at bounding box center [76, 428] width 11 height 6
click at [23, 214] on div at bounding box center [21, 213] width 7 height 7
click at [23, 134] on div at bounding box center [21, 135] width 7 height 7
click at [242, 426] on div "Select" at bounding box center [243, 428] width 18 height 6
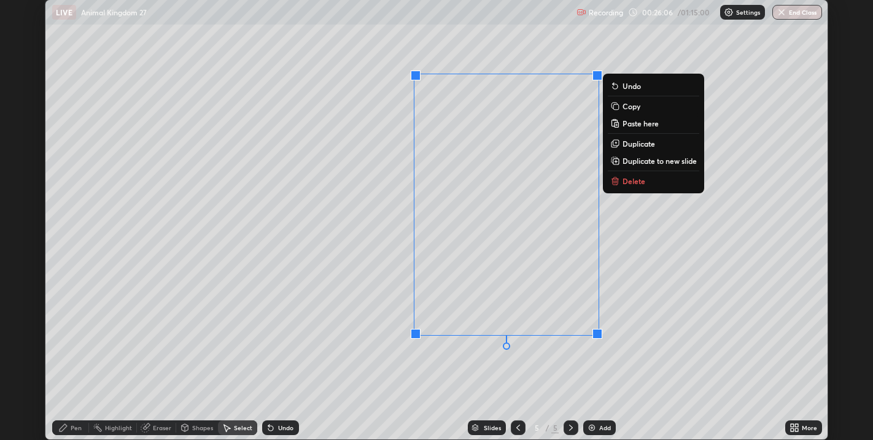
click at [631, 107] on p "Copy" at bounding box center [631, 106] width 18 height 10
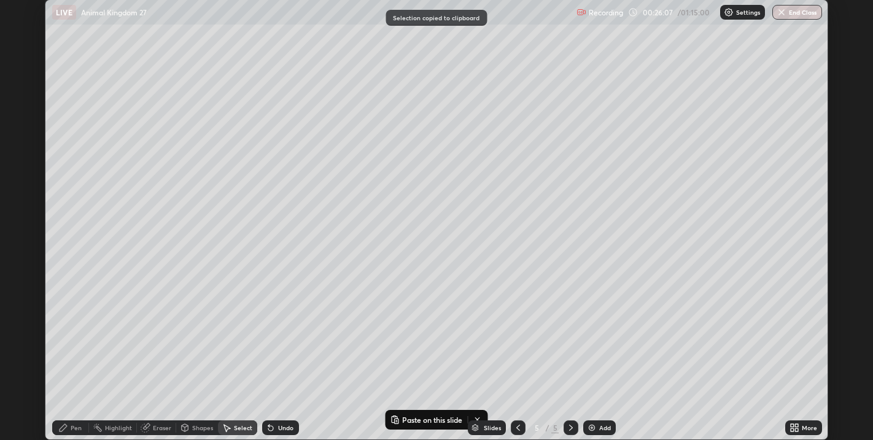
click at [599, 425] on div "Add" at bounding box center [605, 428] width 12 height 6
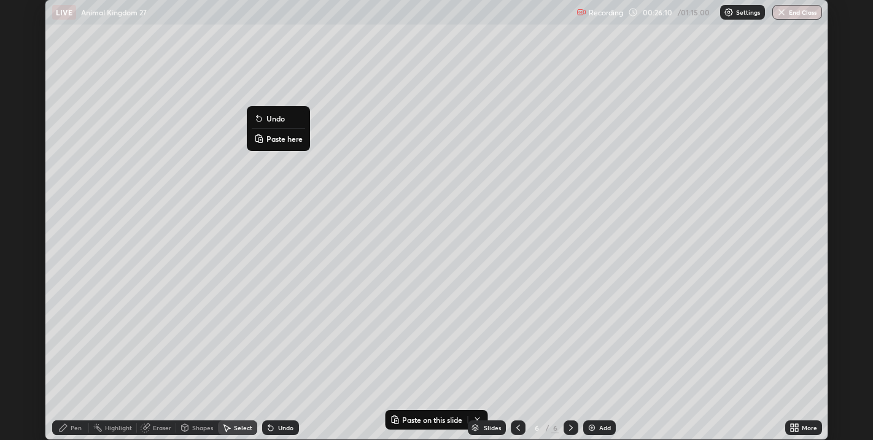
click at [282, 141] on p "Paste here" at bounding box center [284, 139] width 36 height 10
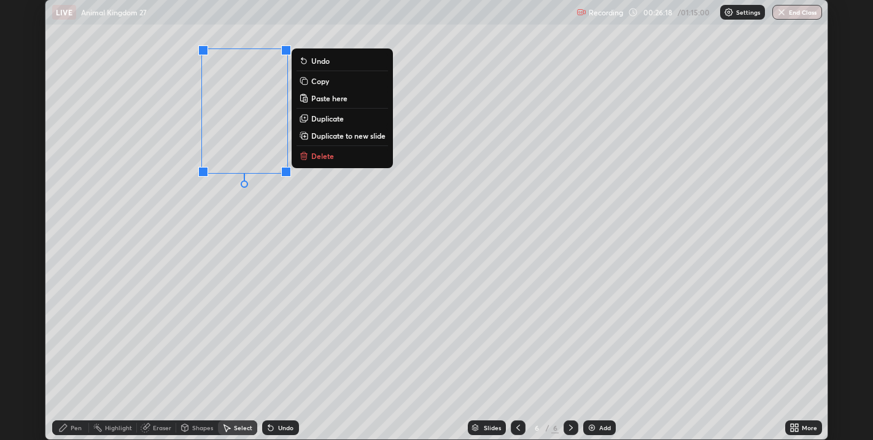
click at [327, 82] on p "Copy" at bounding box center [320, 81] width 18 height 10
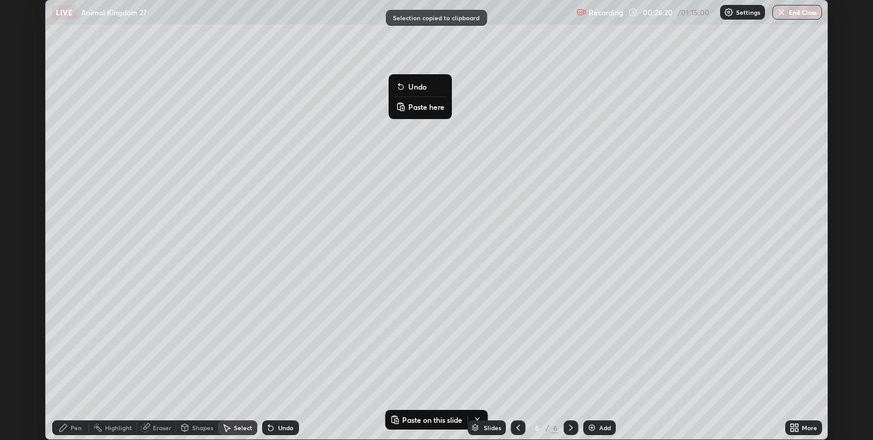
click at [423, 109] on p "Paste here" at bounding box center [426, 107] width 36 height 10
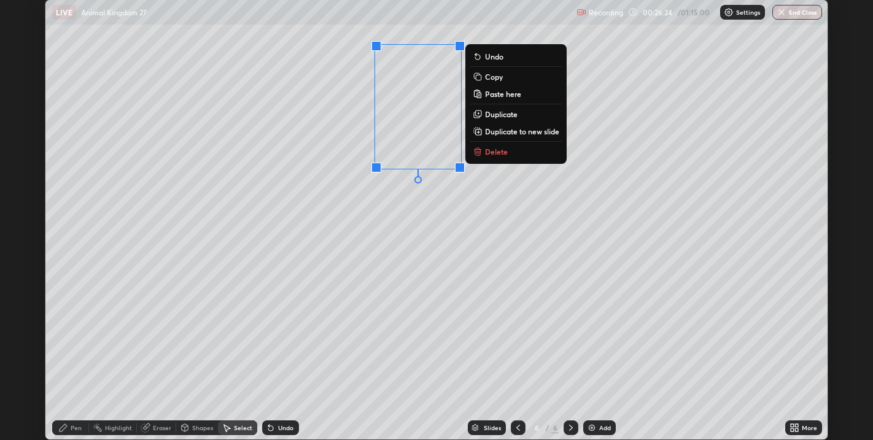
click at [368, 221] on div "0 ° Undo Copy Paste here Duplicate Duplicate to new slide Delete" at bounding box center [436, 219] width 782 height 439
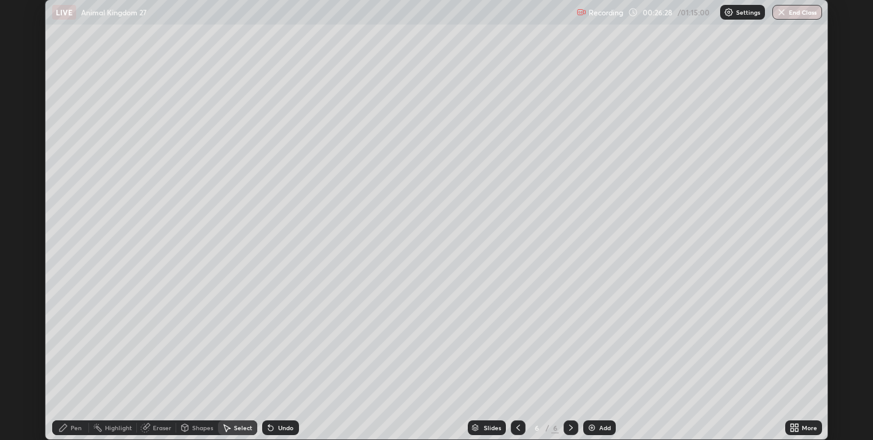
click at [74, 429] on div "Pen" at bounding box center [76, 428] width 11 height 6
click at [25, 217] on div at bounding box center [21, 213] width 7 height 7
click at [22, 177] on div at bounding box center [21, 174] width 7 height 7
click at [23, 213] on div at bounding box center [21, 213] width 7 height 7
click at [21, 317] on div at bounding box center [21, 317] width 7 height 7
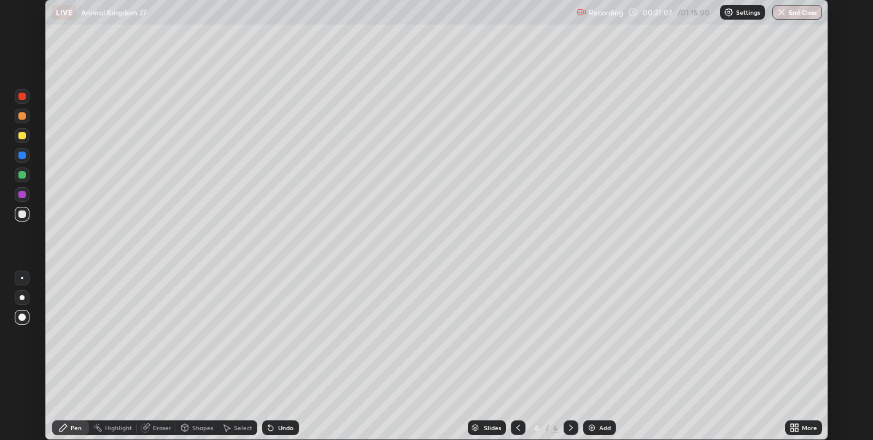
click at [163, 429] on div "Eraser" at bounding box center [162, 428] width 18 height 6
click at [77, 428] on div "Pen" at bounding box center [76, 428] width 11 height 6
click at [24, 212] on div at bounding box center [21, 213] width 7 height 7
click at [23, 118] on div at bounding box center [21, 115] width 7 height 7
click at [24, 296] on div at bounding box center [22, 297] width 15 height 15
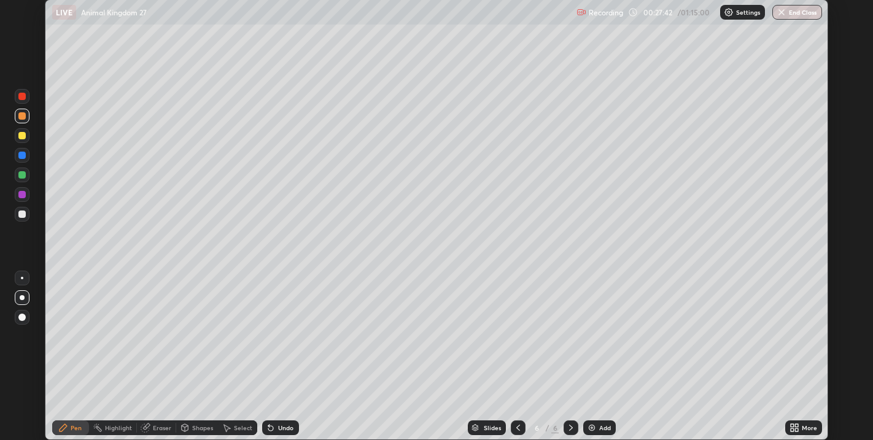
click at [25, 213] on div at bounding box center [21, 213] width 7 height 7
click at [21, 194] on div at bounding box center [21, 194] width 7 height 7
click at [158, 428] on div "Eraser" at bounding box center [162, 428] width 18 height 6
click at [64, 430] on icon at bounding box center [63, 428] width 10 height 10
click at [21, 215] on div at bounding box center [21, 213] width 7 height 7
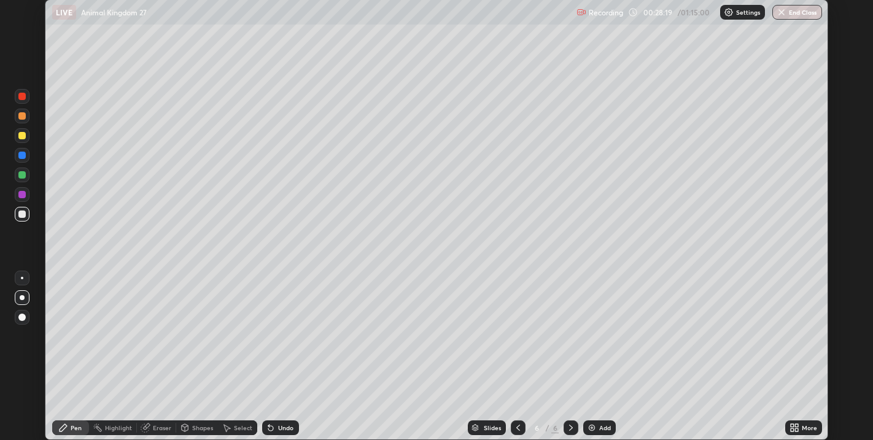
click at [23, 315] on div at bounding box center [21, 317] width 7 height 7
click at [21, 196] on div at bounding box center [21, 194] width 7 height 7
click at [21, 278] on div at bounding box center [22, 278] width 2 height 2
click at [22, 136] on div at bounding box center [21, 135] width 7 height 7
click at [282, 429] on div "Undo" at bounding box center [285, 428] width 15 height 6
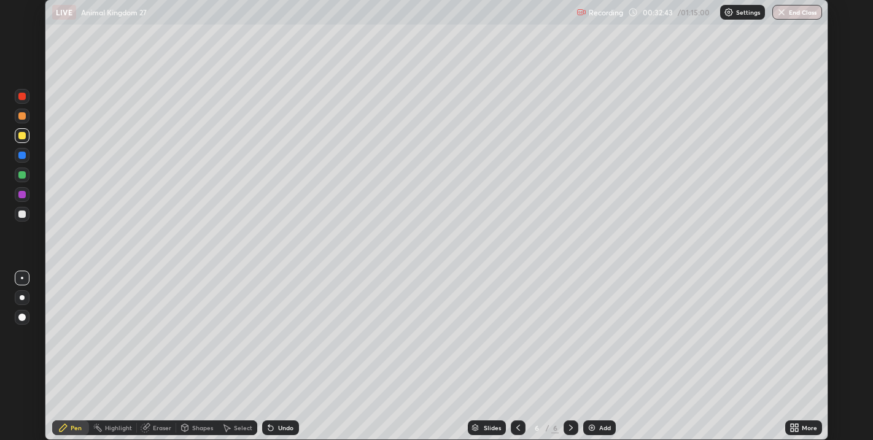
click at [600, 425] on div "Add" at bounding box center [605, 428] width 12 height 6
click at [21, 217] on div at bounding box center [21, 213] width 7 height 7
click at [160, 425] on div "Eraser" at bounding box center [162, 428] width 18 height 6
click at [71, 425] on div "Pen" at bounding box center [76, 428] width 11 height 6
click at [25, 174] on div at bounding box center [21, 174] width 7 height 7
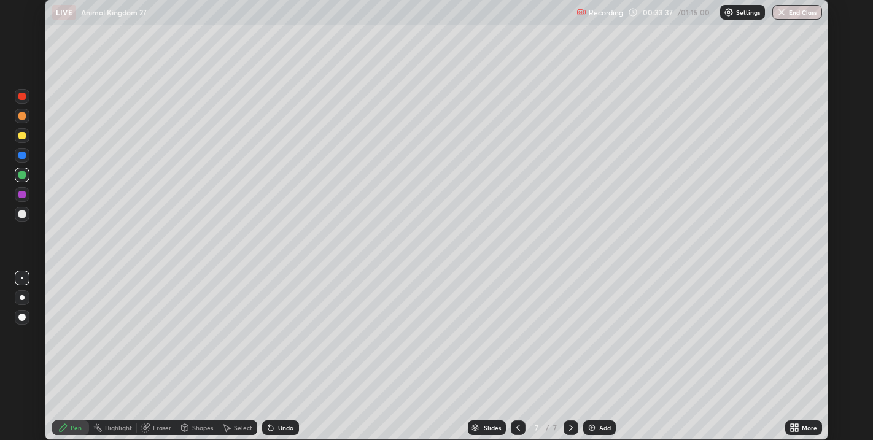
click at [513, 425] on icon at bounding box center [518, 428] width 10 height 10
click at [517, 428] on icon at bounding box center [518, 428] width 10 height 10
click at [569, 428] on icon at bounding box center [571, 428] width 10 height 10
click at [569, 426] on icon at bounding box center [571, 428] width 10 height 10
click at [21, 118] on div at bounding box center [21, 115] width 7 height 7
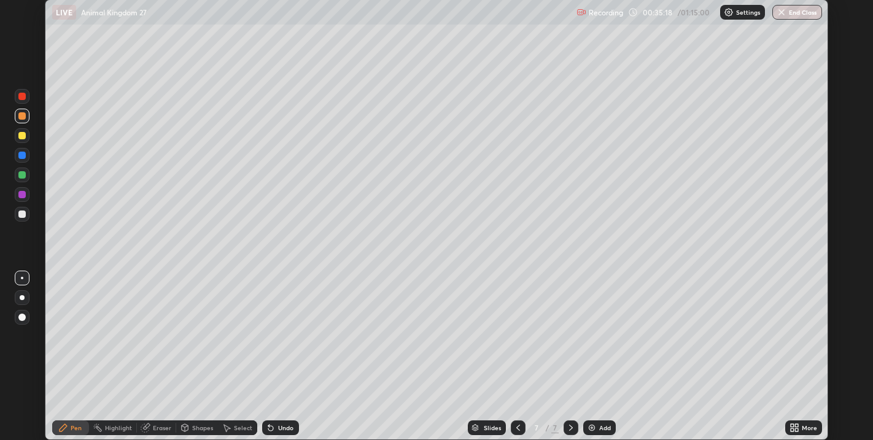
click at [282, 425] on div "Undo" at bounding box center [285, 428] width 15 height 6
click at [283, 425] on div "Undo" at bounding box center [285, 428] width 15 height 6
click at [286, 426] on div "Undo" at bounding box center [285, 428] width 15 height 6
click at [287, 426] on div "Undo" at bounding box center [285, 428] width 15 height 6
click at [287, 425] on div "Undo" at bounding box center [285, 428] width 15 height 6
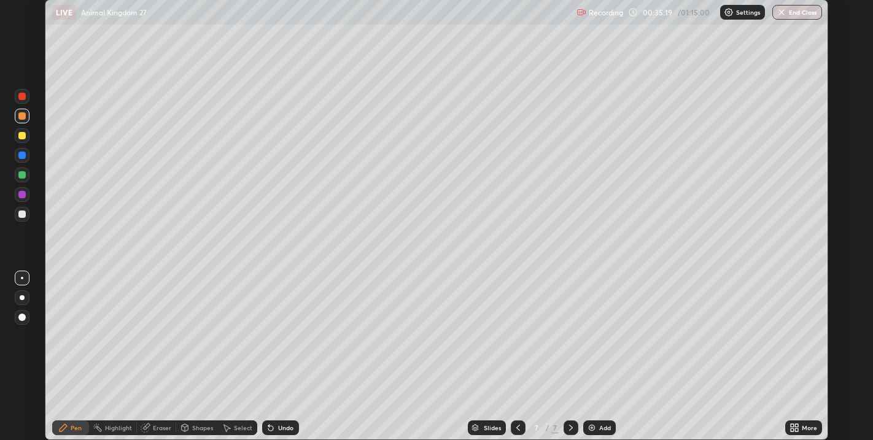
click at [287, 423] on div "Undo" at bounding box center [280, 427] width 37 height 15
click at [285, 428] on div "Undo" at bounding box center [285, 428] width 15 height 6
click at [285, 425] on div "Undo" at bounding box center [285, 428] width 15 height 6
click at [287, 425] on div "Undo" at bounding box center [285, 428] width 15 height 6
click at [286, 428] on div "Undo" at bounding box center [285, 428] width 15 height 6
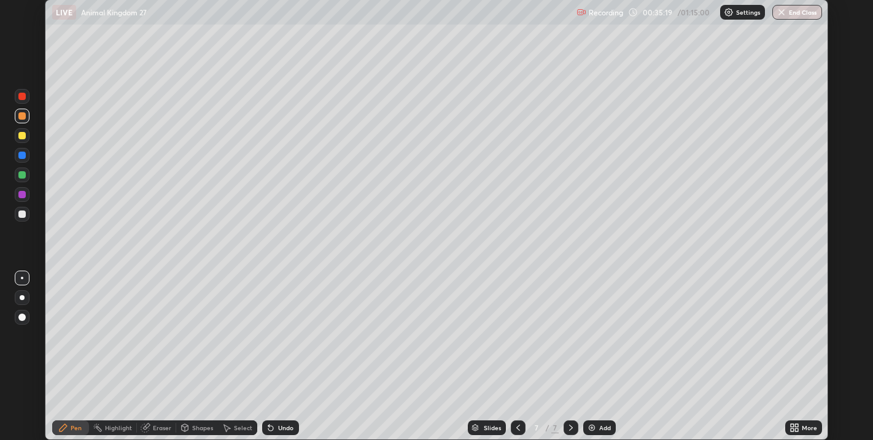
click at [286, 428] on div "Undo" at bounding box center [285, 428] width 15 height 6
click at [288, 423] on div "Undo" at bounding box center [280, 427] width 37 height 15
click at [286, 428] on div "Undo" at bounding box center [285, 428] width 15 height 6
click at [285, 427] on div "Undo" at bounding box center [285, 428] width 15 height 6
click at [286, 428] on div "Undo" at bounding box center [285, 428] width 15 height 6
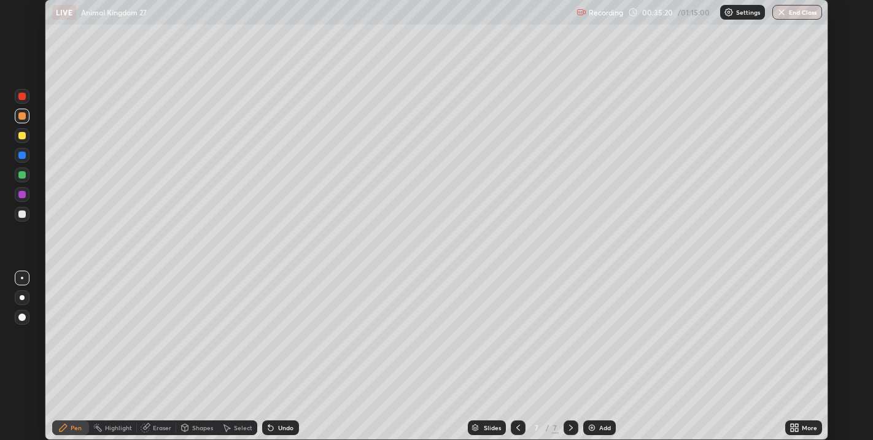
click at [286, 427] on div "Undo" at bounding box center [285, 428] width 15 height 6
click at [287, 428] on div "Undo" at bounding box center [285, 428] width 15 height 6
click at [286, 428] on div "Undo" at bounding box center [285, 428] width 15 height 6
click at [287, 423] on div "Undo" at bounding box center [280, 427] width 37 height 15
click at [285, 427] on div "Undo" at bounding box center [285, 428] width 15 height 6
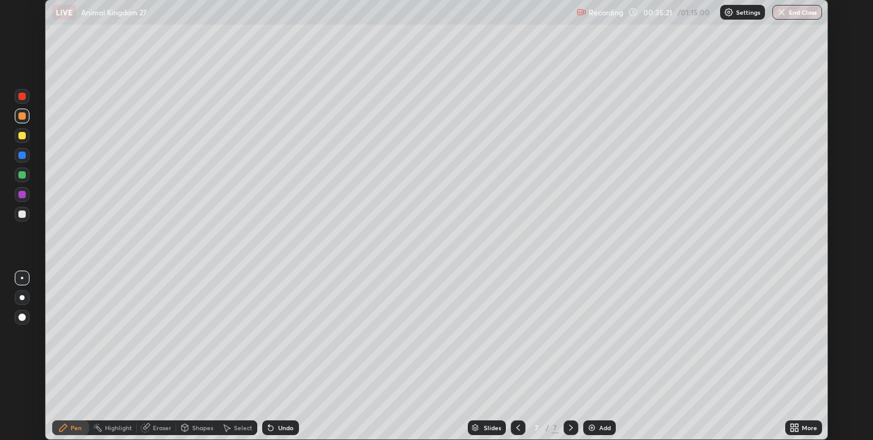
click at [285, 428] on div "Undo" at bounding box center [285, 428] width 15 height 6
click at [72, 431] on div "Pen" at bounding box center [76, 428] width 11 height 6
click at [21, 176] on div at bounding box center [21, 174] width 7 height 7
click at [517, 428] on icon at bounding box center [518, 428] width 10 height 10
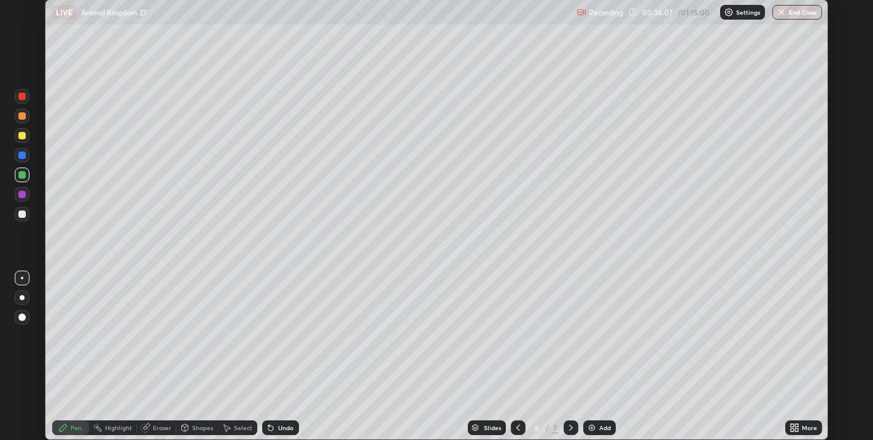
click at [25, 193] on div at bounding box center [21, 194] width 7 height 7
click at [23, 314] on div at bounding box center [21, 317] width 7 height 7
click at [25, 174] on div at bounding box center [21, 174] width 7 height 7
click at [23, 116] on div at bounding box center [21, 115] width 7 height 7
click at [23, 317] on div at bounding box center [21, 317] width 7 height 7
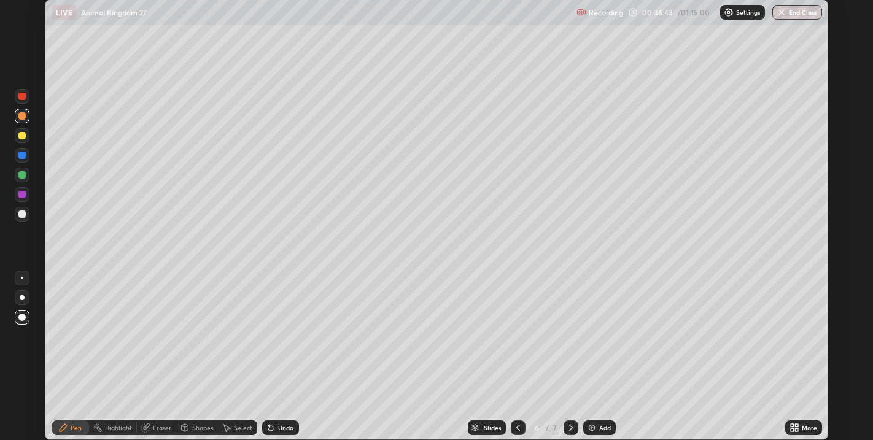
click at [282, 423] on div "Undo" at bounding box center [280, 427] width 37 height 15
click at [284, 428] on div "Undo" at bounding box center [285, 428] width 15 height 6
click at [282, 428] on div "Undo" at bounding box center [285, 428] width 15 height 6
click at [280, 428] on div "Undo" at bounding box center [285, 428] width 15 height 6
click at [282, 428] on div "Undo" at bounding box center [285, 428] width 15 height 6
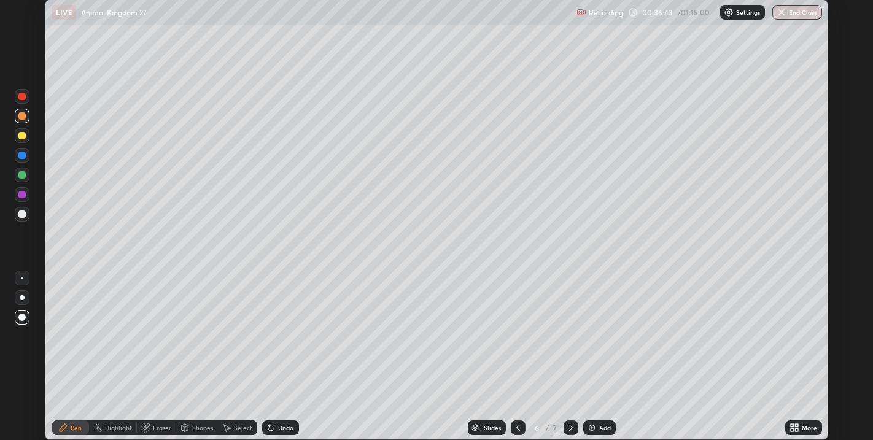
click at [282, 431] on div "Undo" at bounding box center [285, 428] width 15 height 6
click at [284, 430] on div "Undo" at bounding box center [285, 428] width 15 height 6
click at [285, 428] on div "Undo" at bounding box center [285, 428] width 15 height 6
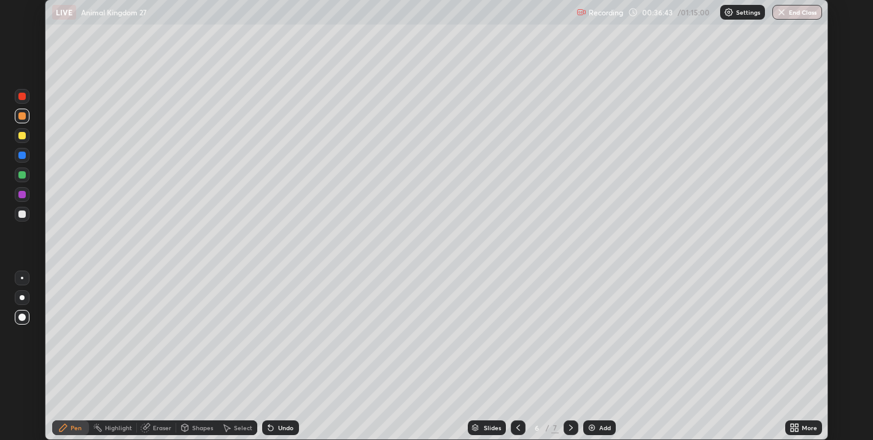
click at [283, 428] on div "Undo" at bounding box center [285, 428] width 15 height 6
click at [283, 425] on div "Undo" at bounding box center [285, 428] width 15 height 6
click at [285, 428] on div "Undo" at bounding box center [285, 428] width 15 height 6
click at [288, 426] on div "Undo" at bounding box center [285, 428] width 15 height 6
click at [285, 420] on div "Undo" at bounding box center [280, 427] width 37 height 15
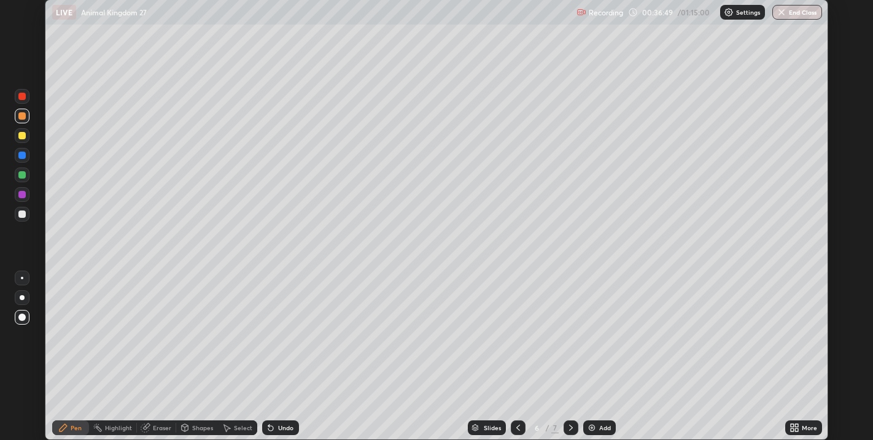
click at [285, 426] on div "Undo" at bounding box center [285, 428] width 15 height 6
click at [285, 428] on div "Undo" at bounding box center [285, 428] width 15 height 6
click at [282, 428] on div "Undo" at bounding box center [285, 428] width 15 height 6
click at [283, 427] on div "Undo" at bounding box center [285, 428] width 15 height 6
click at [282, 428] on div "Undo" at bounding box center [285, 428] width 15 height 6
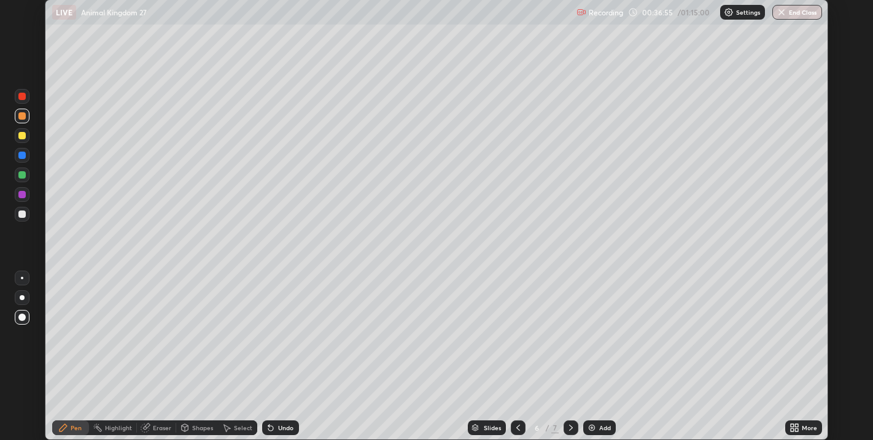
click at [281, 422] on div "Undo" at bounding box center [280, 427] width 37 height 15
click at [279, 425] on div "Undo" at bounding box center [285, 428] width 15 height 6
click at [279, 427] on div "Undo" at bounding box center [285, 428] width 15 height 6
click at [278, 425] on div "Undo" at bounding box center [285, 428] width 15 height 6
click at [279, 426] on div "Undo" at bounding box center [285, 428] width 15 height 6
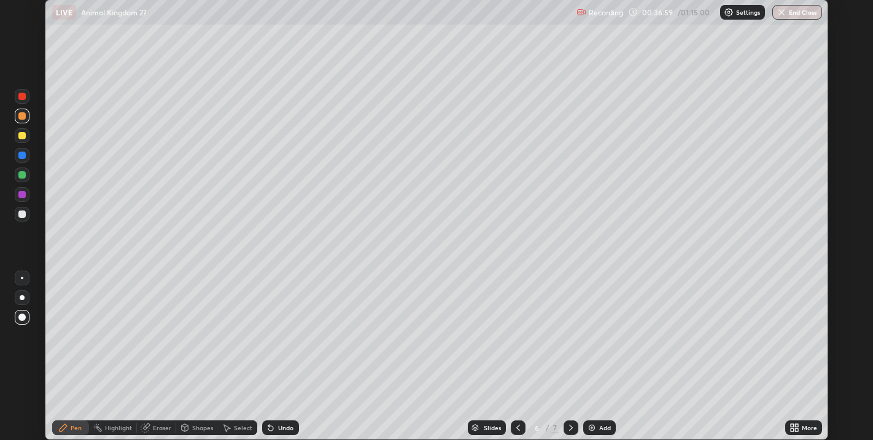
click at [279, 426] on div "Undo" at bounding box center [285, 428] width 15 height 6
click at [281, 425] on div "Undo" at bounding box center [285, 428] width 15 height 6
click at [569, 428] on icon at bounding box center [571, 428] width 10 height 10
click at [67, 423] on div "Pen" at bounding box center [70, 427] width 37 height 15
click at [23, 172] on div at bounding box center [21, 174] width 7 height 7
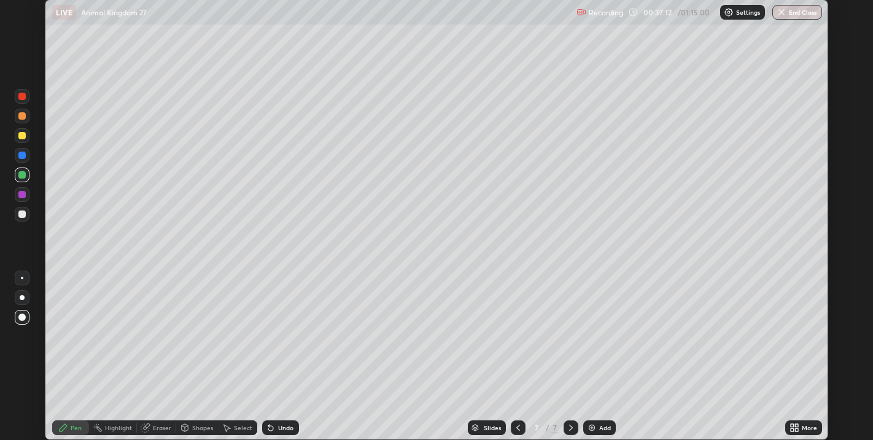
click at [22, 318] on div at bounding box center [21, 317] width 7 height 7
click at [21, 118] on div at bounding box center [21, 115] width 7 height 7
click at [597, 426] on div "Add" at bounding box center [599, 427] width 33 height 15
click at [21, 137] on div at bounding box center [21, 135] width 7 height 7
click at [67, 423] on icon at bounding box center [63, 428] width 10 height 10
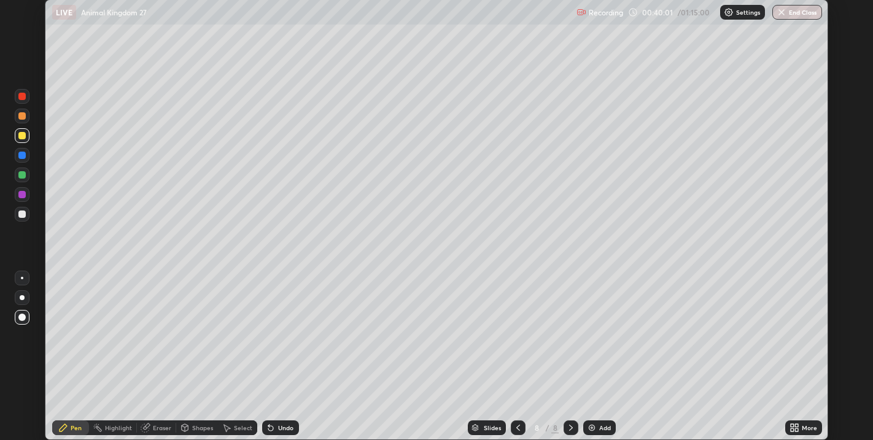
click at [23, 278] on div at bounding box center [22, 278] width 2 height 2
click at [21, 138] on div at bounding box center [21, 135] width 7 height 7
click at [25, 174] on div at bounding box center [21, 174] width 7 height 7
click at [21, 278] on div at bounding box center [22, 278] width 2 height 2
click at [21, 212] on div at bounding box center [21, 213] width 7 height 7
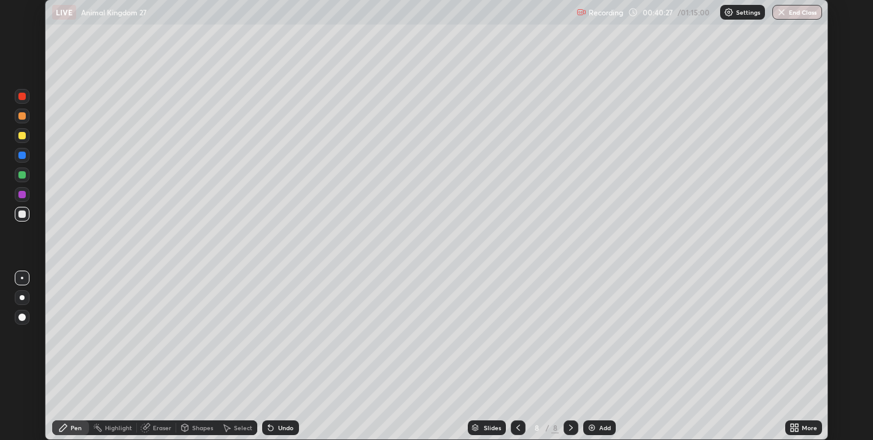
click at [21, 278] on div at bounding box center [22, 278] width 2 height 2
click at [20, 216] on div at bounding box center [21, 213] width 7 height 7
click at [22, 135] on div at bounding box center [21, 135] width 7 height 7
click at [277, 423] on div "Undo" at bounding box center [280, 427] width 37 height 15
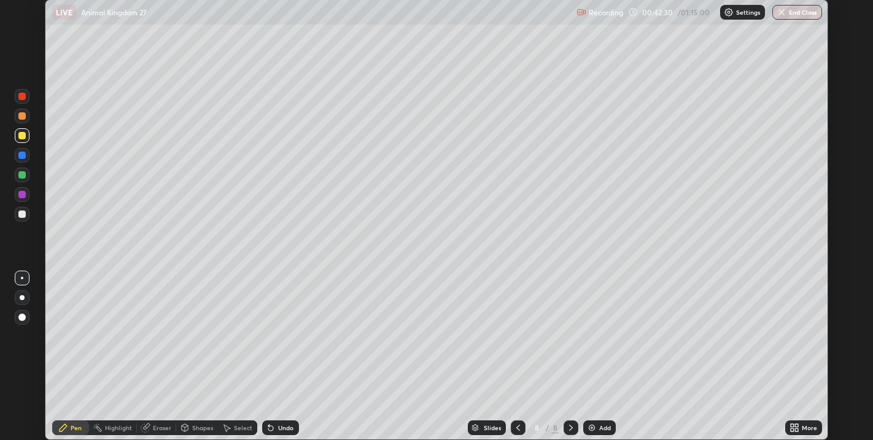
click at [598, 424] on div "Add" at bounding box center [599, 427] width 33 height 15
click at [23, 214] on div at bounding box center [21, 213] width 7 height 7
click at [244, 428] on div "Select" at bounding box center [243, 428] width 18 height 6
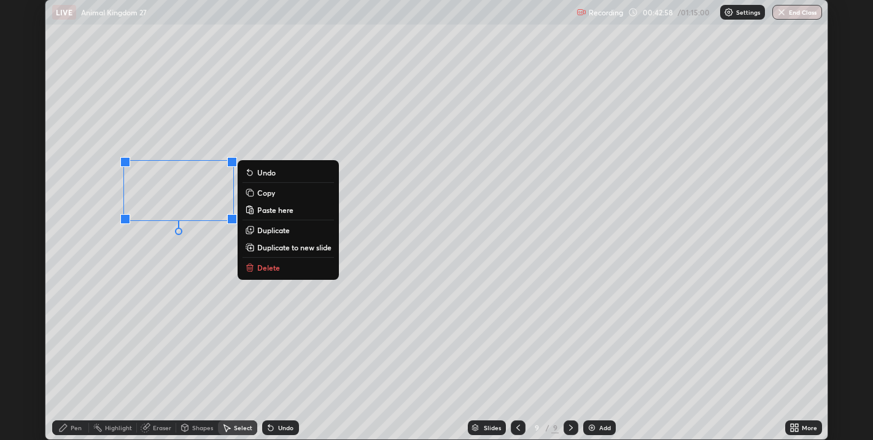
click at [268, 196] on p "Copy" at bounding box center [266, 193] width 18 height 10
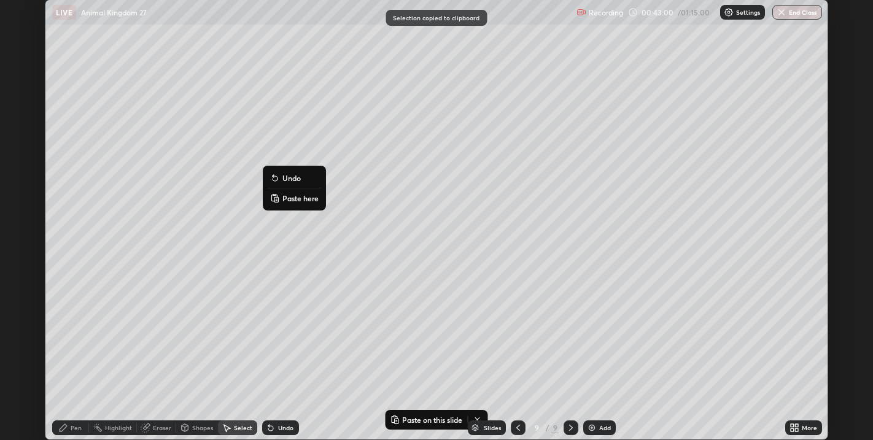
click at [298, 199] on p "Paste here" at bounding box center [300, 198] width 36 height 10
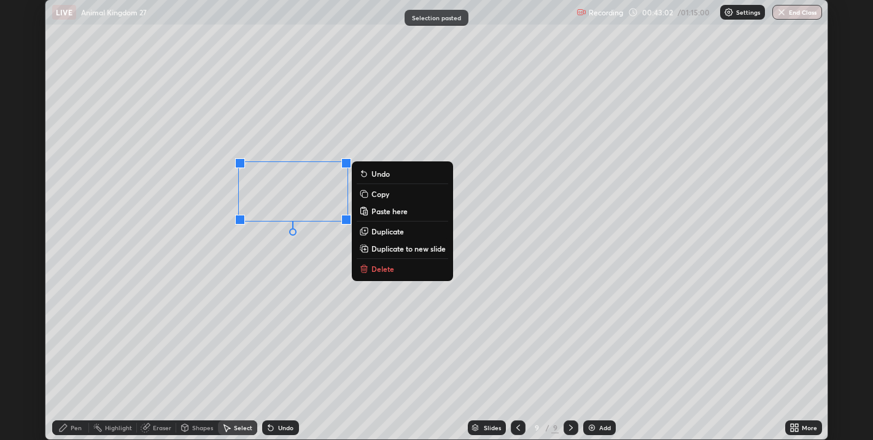
click at [271, 260] on div "0 ° Undo Copy Paste here Duplicate Duplicate to new slide Delete" at bounding box center [436, 219] width 782 height 439
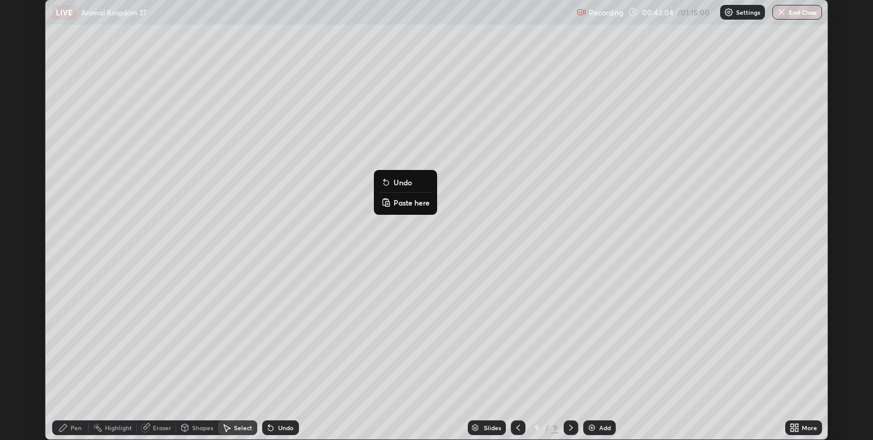
click at [414, 203] on p "Paste here" at bounding box center [411, 203] width 36 height 10
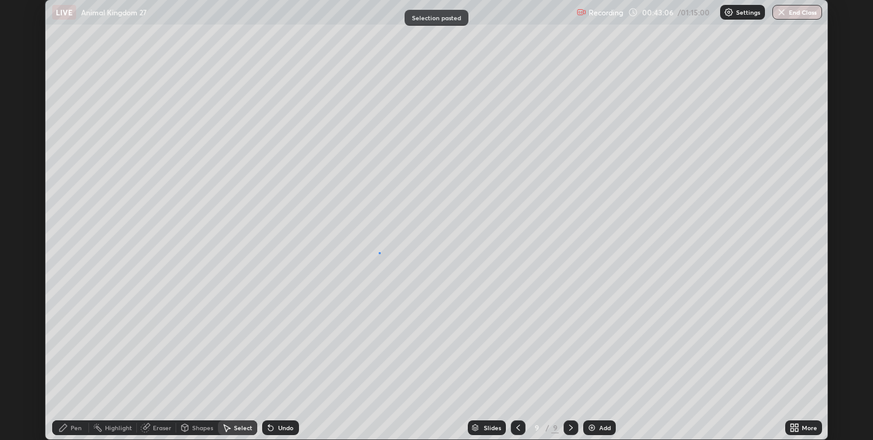
click at [379, 253] on div "0 ° Undo Copy Paste here Duplicate Duplicate to new slide Delete" at bounding box center [436, 219] width 782 height 439
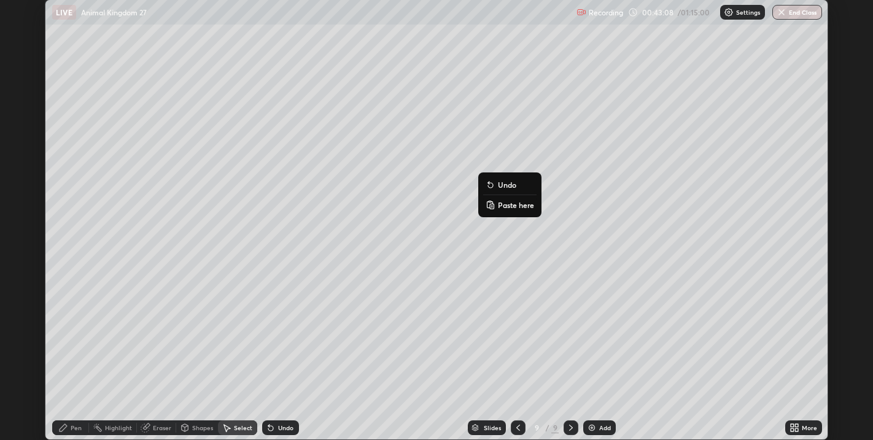
click at [511, 209] on p "Paste here" at bounding box center [516, 205] width 36 height 10
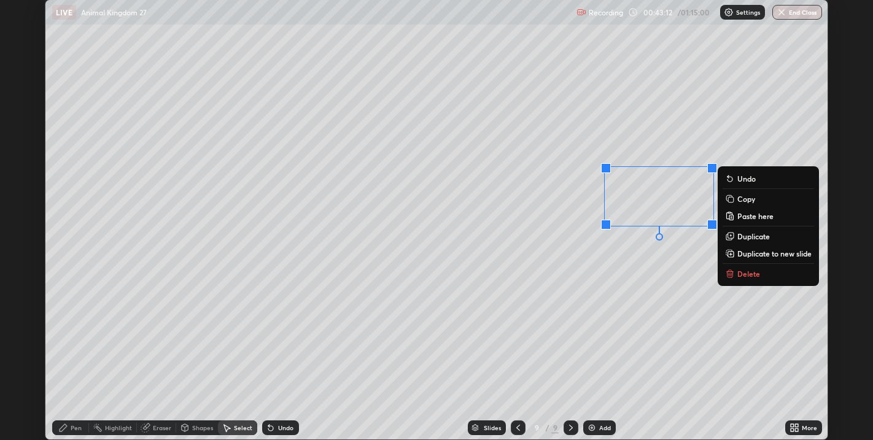
click at [500, 272] on div "0 ° Undo Copy Paste here Duplicate Duplicate to new slide Delete" at bounding box center [436, 219] width 782 height 439
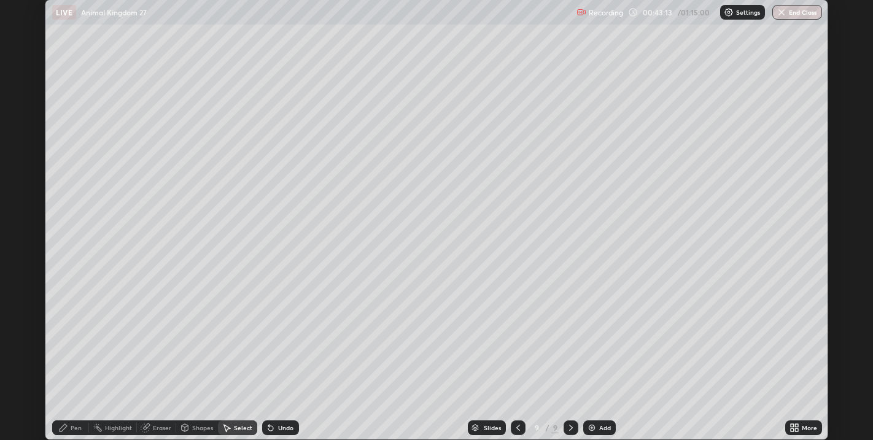
click at [71, 425] on div "Pen" at bounding box center [76, 428] width 11 height 6
click at [245, 428] on div "Select" at bounding box center [243, 428] width 18 height 6
click at [336, 250] on div "0 ° Undo Copy Paste here Duplicate Duplicate to new slide Delete" at bounding box center [436, 219] width 782 height 439
click at [379, 260] on div "0 ° Undo Copy Paste here Duplicate Duplicate to new slide Delete" at bounding box center [436, 219] width 782 height 439
click at [72, 425] on div "Pen" at bounding box center [76, 428] width 11 height 6
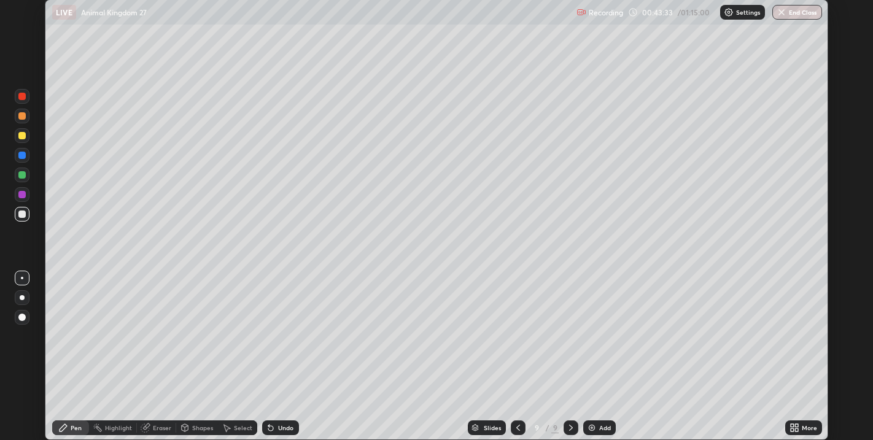
click at [21, 177] on div at bounding box center [21, 174] width 7 height 7
click at [25, 320] on div at bounding box center [22, 317] width 15 height 15
click at [241, 425] on div "Select" at bounding box center [243, 428] width 18 height 6
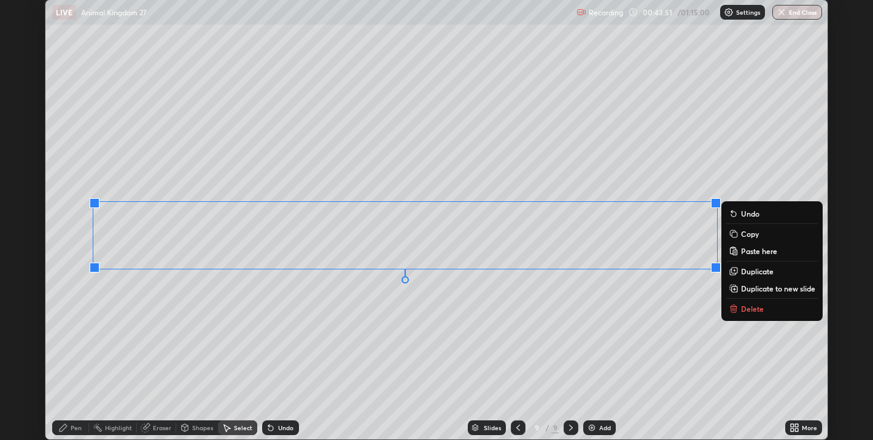
click at [457, 338] on div "0 ° Undo Copy Paste here Duplicate Duplicate to new slide Delete" at bounding box center [436, 219] width 782 height 439
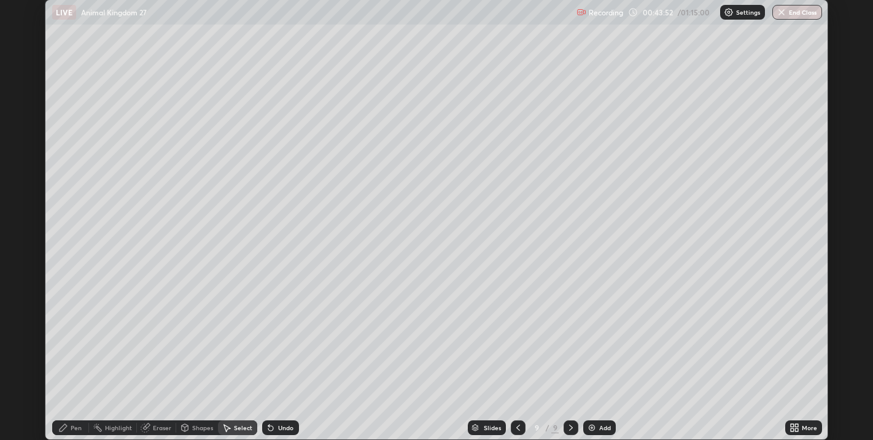
click at [70, 426] on div "Pen" at bounding box center [70, 427] width 37 height 15
click at [21, 278] on div at bounding box center [22, 278] width 2 height 2
click at [234, 423] on div "Select" at bounding box center [237, 427] width 39 height 15
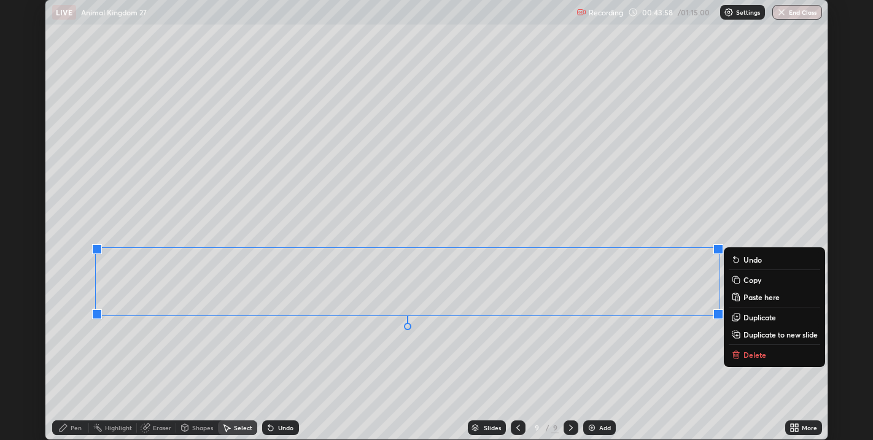
click at [498, 363] on div "0 ° Undo Copy Paste here Duplicate Duplicate to new slide Delete" at bounding box center [436, 219] width 782 height 439
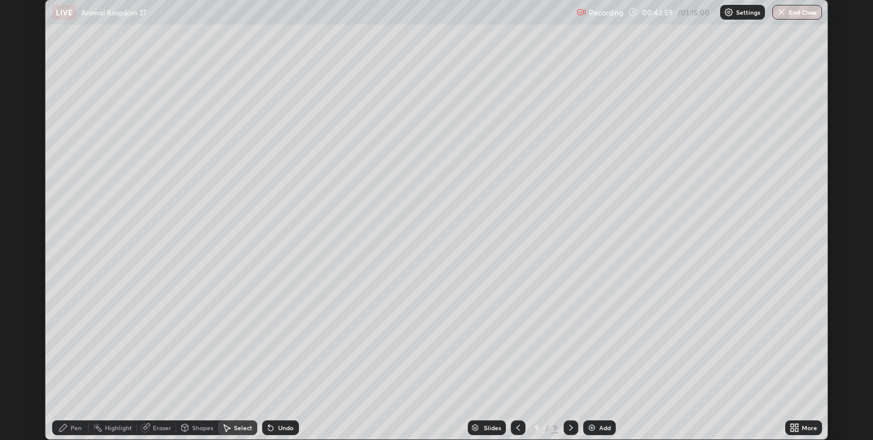
click at [71, 428] on div "Pen" at bounding box center [76, 428] width 11 height 6
click at [20, 216] on div at bounding box center [21, 213] width 7 height 7
click at [24, 117] on div at bounding box center [21, 115] width 7 height 7
click at [285, 422] on div "Undo" at bounding box center [280, 427] width 37 height 15
click at [280, 425] on div "Undo" at bounding box center [285, 428] width 15 height 6
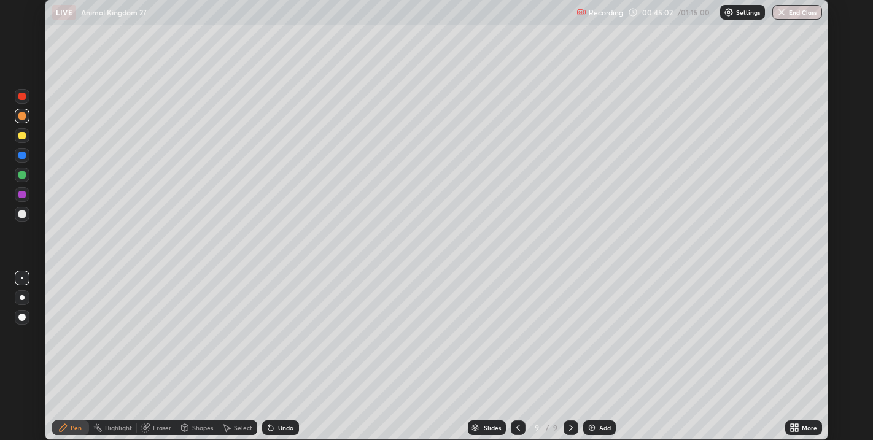
click at [283, 427] on div "Undo" at bounding box center [285, 428] width 15 height 6
click at [285, 427] on div "Undo" at bounding box center [285, 428] width 15 height 6
click at [288, 426] on div "Undo" at bounding box center [285, 428] width 15 height 6
click at [23, 175] on div at bounding box center [21, 174] width 7 height 7
click at [23, 118] on div at bounding box center [21, 115] width 7 height 7
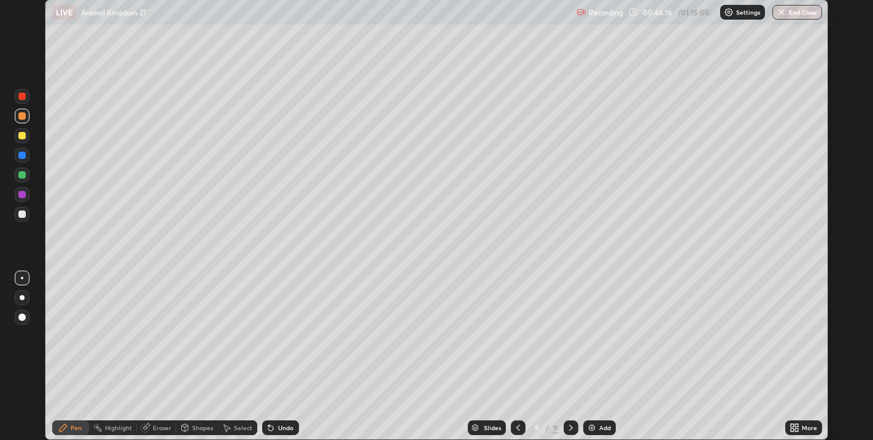
click at [21, 316] on div at bounding box center [21, 317] width 7 height 7
click at [23, 136] on div at bounding box center [21, 135] width 7 height 7
click at [25, 175] on div at bounding box center [21, 174] width 7 height 7
click at [517, 428] on icon at bounding box center [518, 428] width 10 height 10
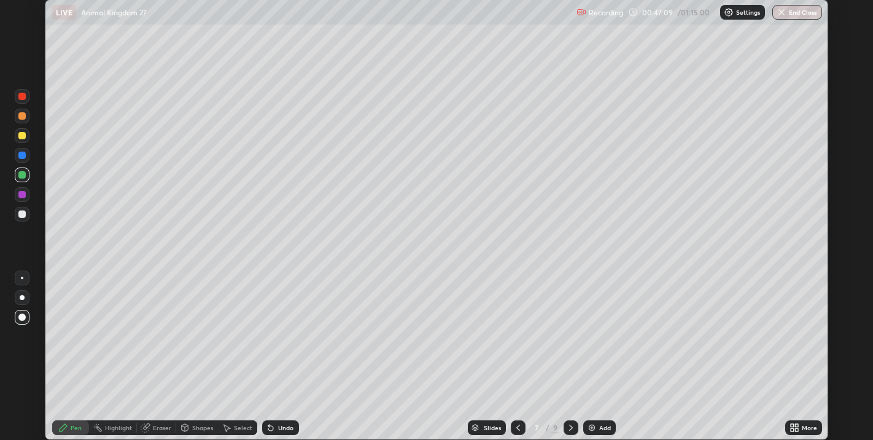
click at [516, 427] on icon at bounding box center [518, 428] width 4 height 6
click at [516, 428] on icon at bounding box center [518, 428] width 4 height 6
click at [516, 423] on icon at bounding box center [518, 428] width 10 height 10
click at [518, 422] on div at bounding box center [518, 427] width 15 height 15
click at [517, 422] on div at bounding box center [518, 427] width 15 height 15
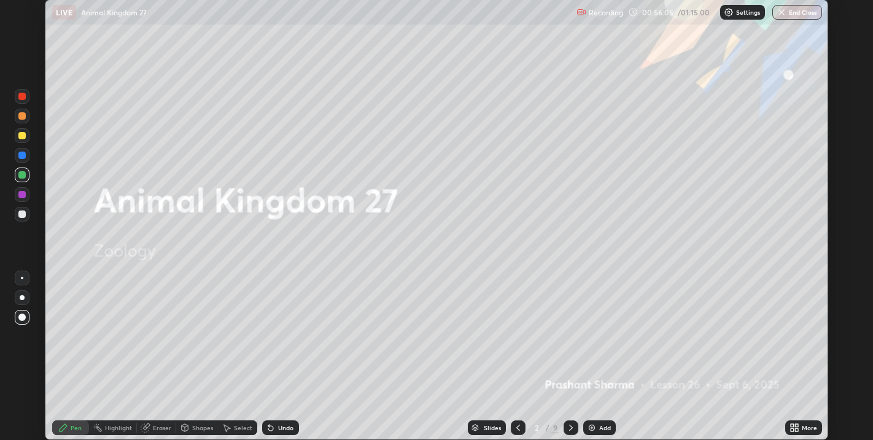
click at [569, 426] on icon at bounding box center [571, 428] width 4 height 6
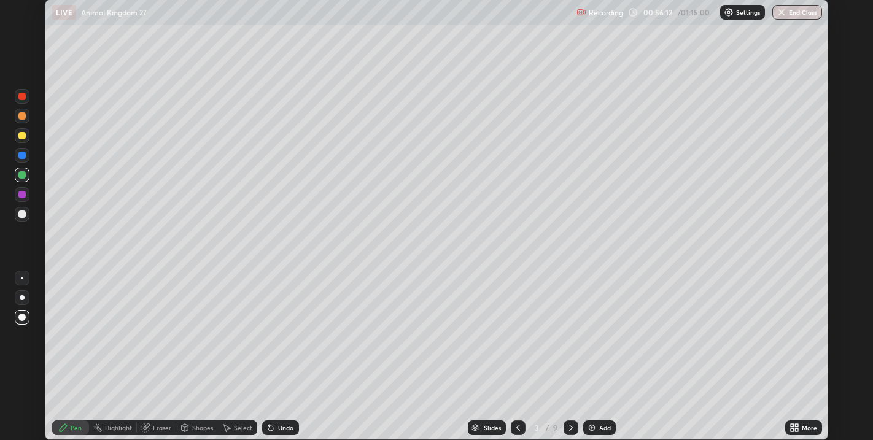
click at [796, 426] on icon at bounding box center [796, 425] width 3 height 3
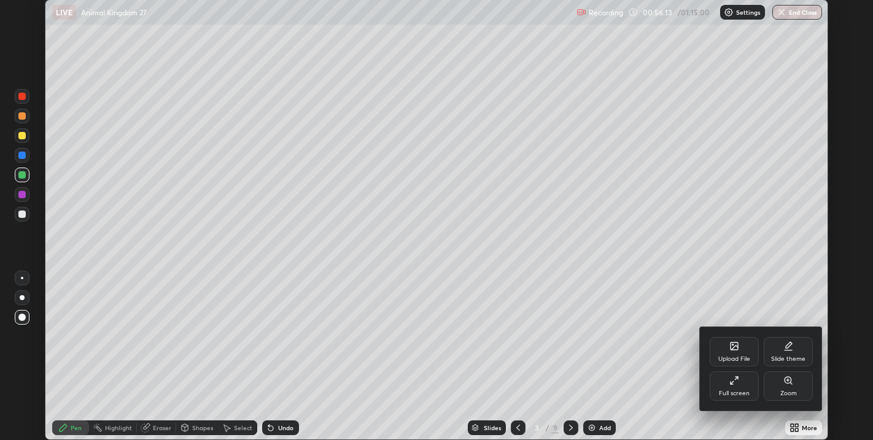
click at [739, 388] on div "Full screen" at bounding box center [733, 385] width 49 height 29
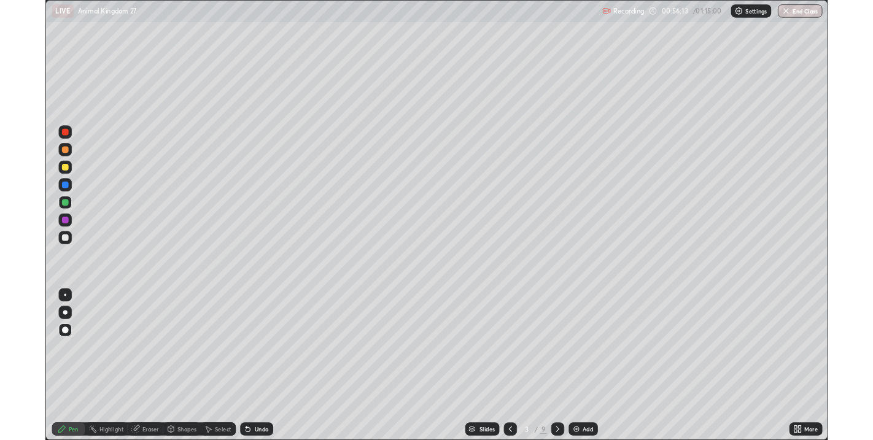
scroll to position [491, 873]
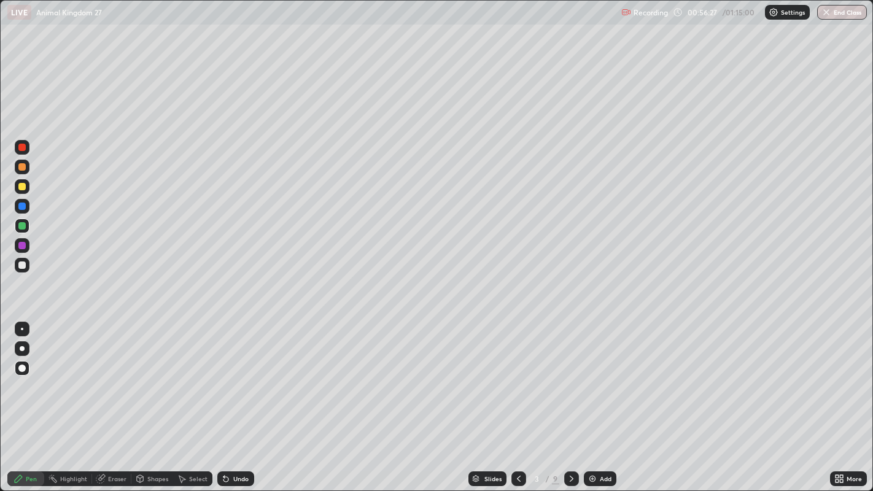
click at [569, 439] on icon at bounding box center [571, 479] width 10 height 10
click at [571, 439] on icon at bounding box center [571, 479] width 10 height 10
click at [569, 439] on icon at bounding box center [571, 479] width 10 height 10
click at [570, 439] on icon at bounding box center [571, 479] width 4 height 6
click at [571, 439] on icon at bounding box center [571, 479] width 4 height 6
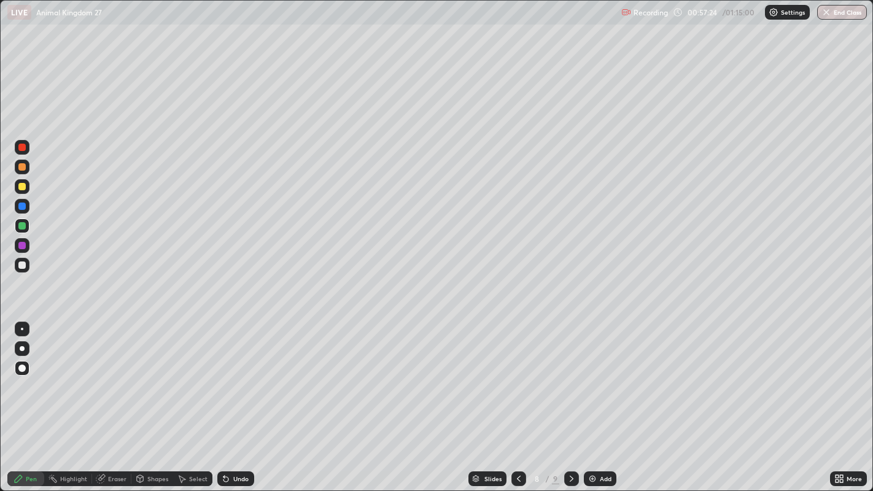
click at [568, 439] on icon at bounding box center [571, 479] width 10 height 10
click at [523, 439] on div at bounding box center [518, 478] width 15 height 15
click at [517, 439] on icon at bounding box center [519, 479] width 10 height 10
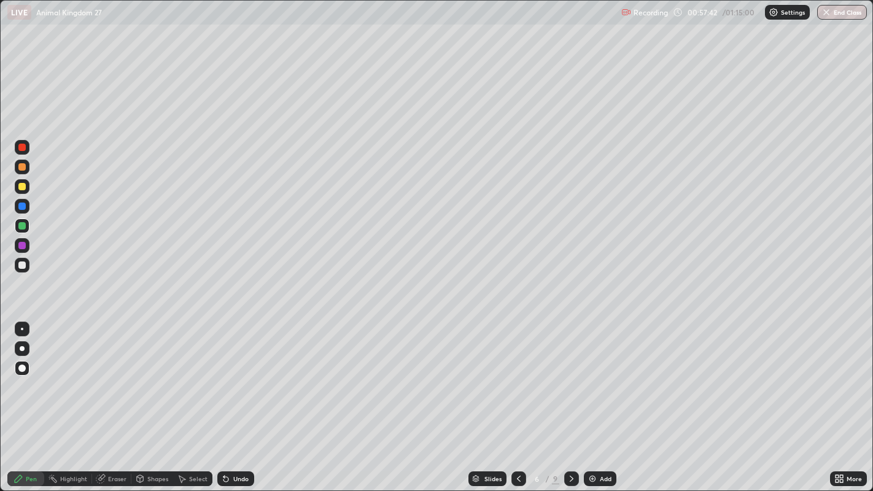
click at [519, 439] on icon at bounding box center [519, 479] width 10 height 10
click at [517, 439] on icon at bounding box center [519, 479] width 10 height 10
click at [841, 439] on icon at bounding box center [840, 480] width 3 height 3
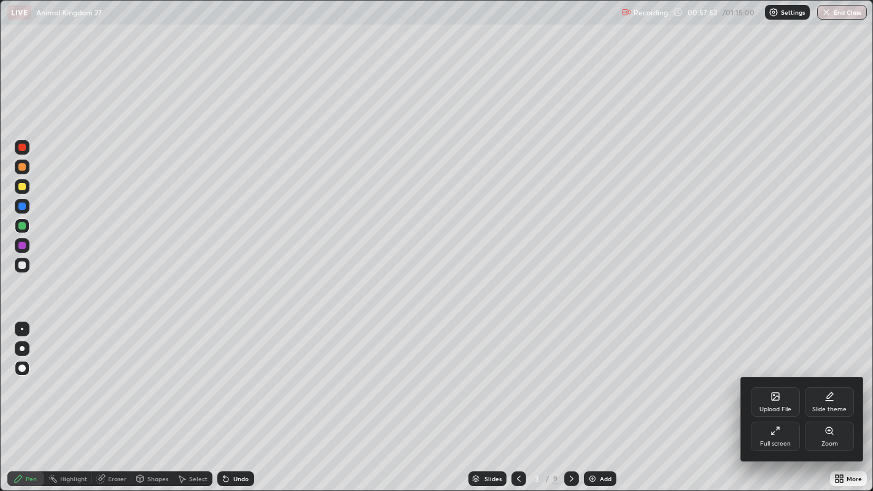
click at [782, 436] on div "Full screen" at bounding box center [774, 436] width 49 height 29
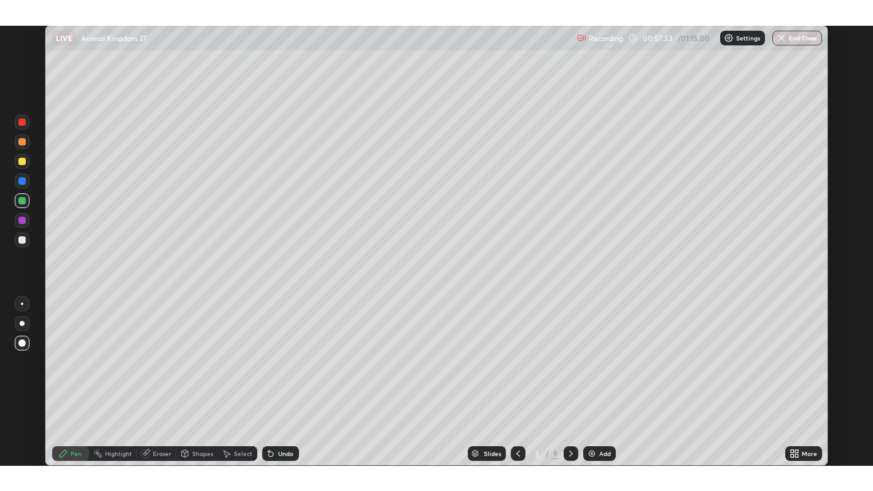
scroll to position [60922, 60490]
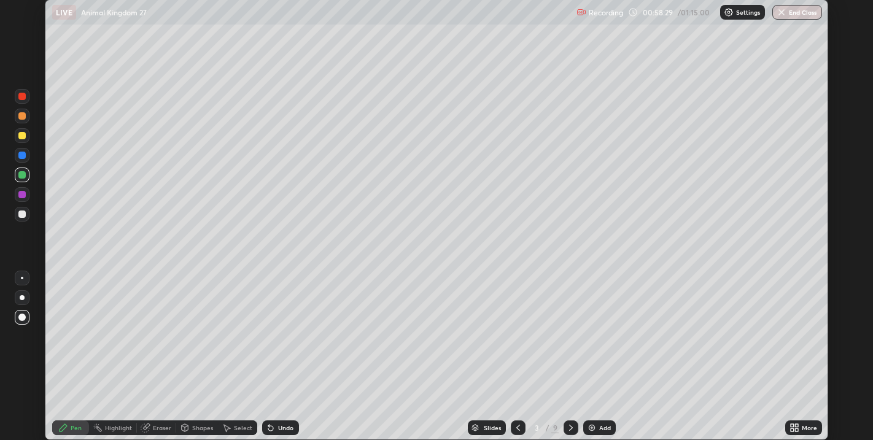
click at [796, 425] on icon at bounding box center [796, 425] width 3 height 3
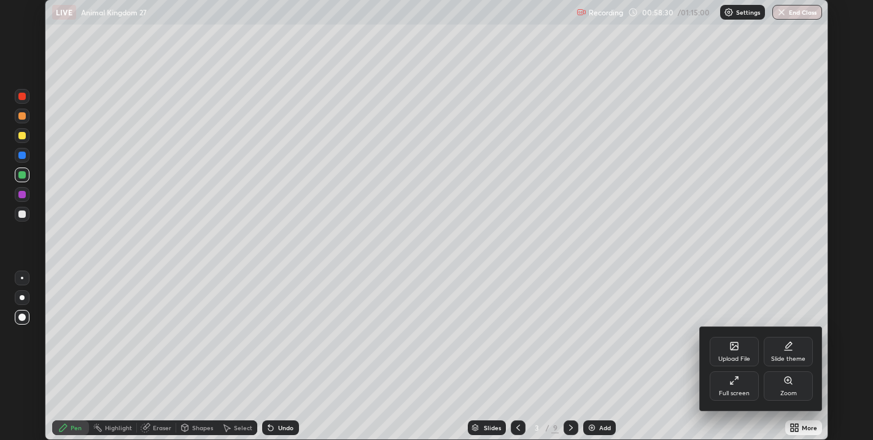
click at [739, 387] on div "Full screen" at bounding box center [733, 385] width 49 height 29
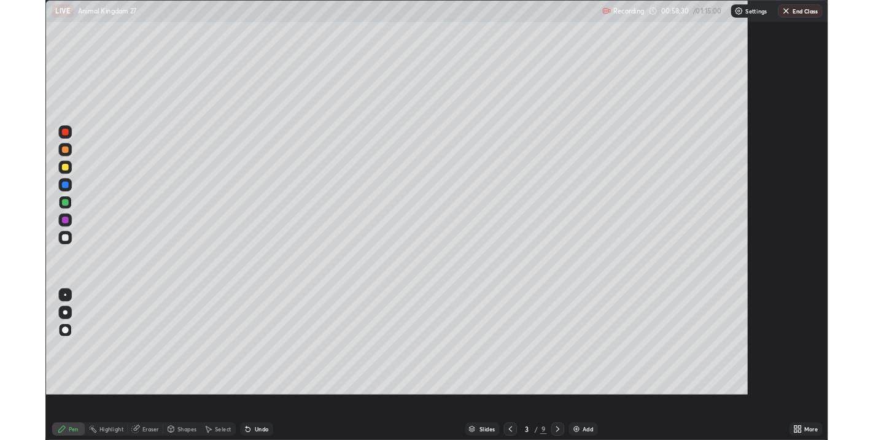
scroll to position [491, 873]
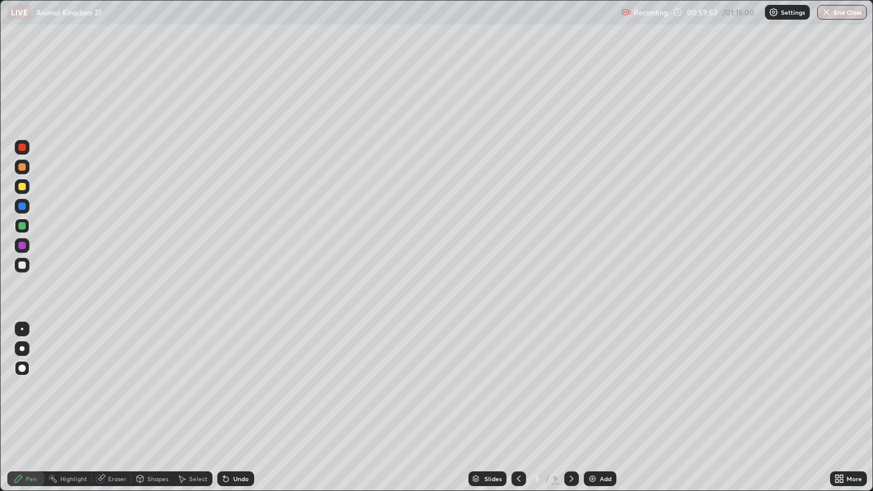
click at [830, 439] on div "More" at bounding box center [848, 478] width 37 height 25
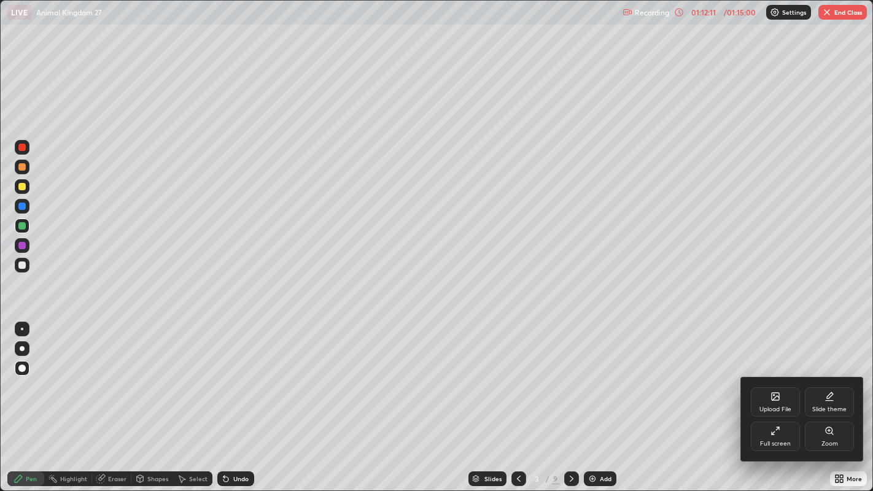
click at [843, 13] on div at bounding box center [436, 245] width 873 height 491
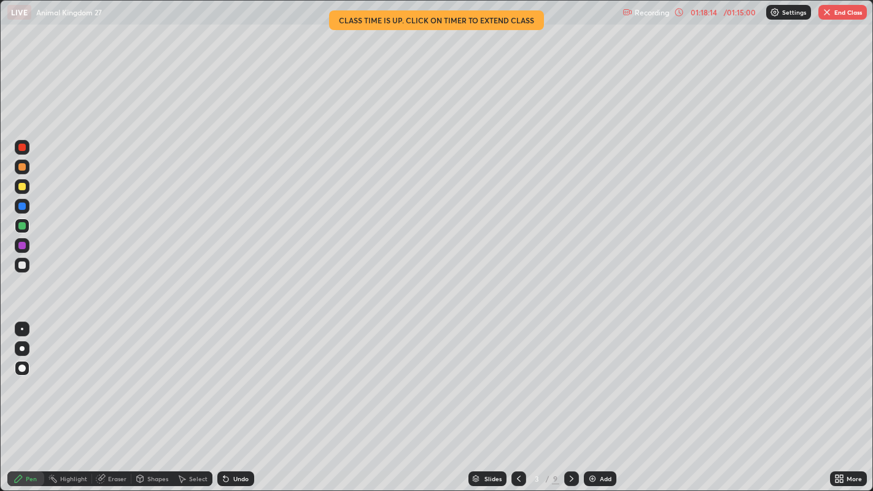
click at [115, 439] on div "Eraser" at bounding box center [117, 479] width 18 height 6
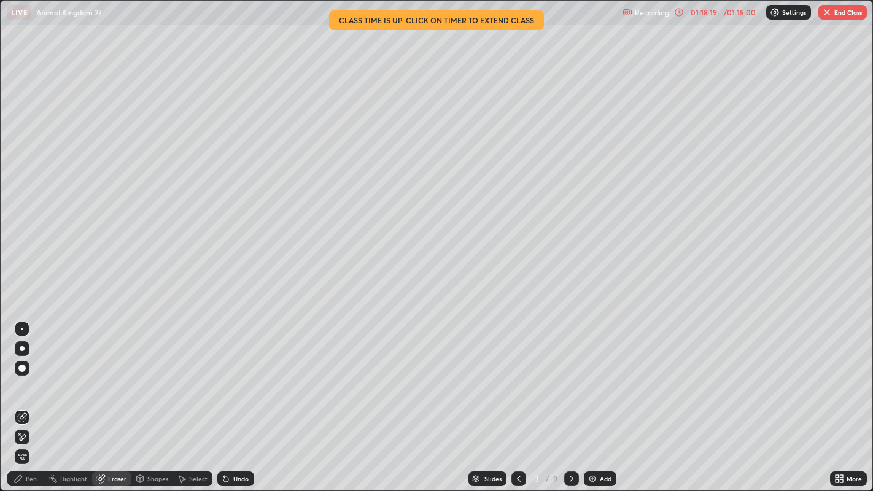
click at [843, 12] on button "End Class" at bounding box center [842, 12] width 48 height 15
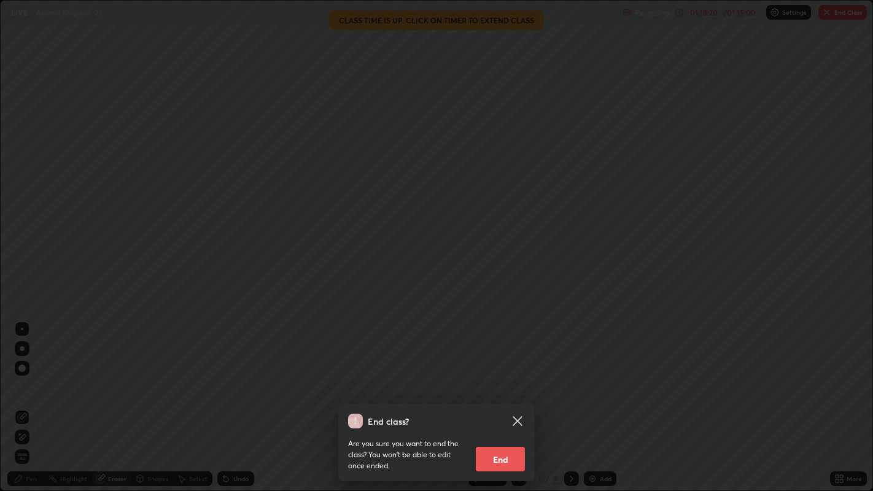
click at [500, 439] on button "End" at bounding box center [500, 459] width 49 height 25
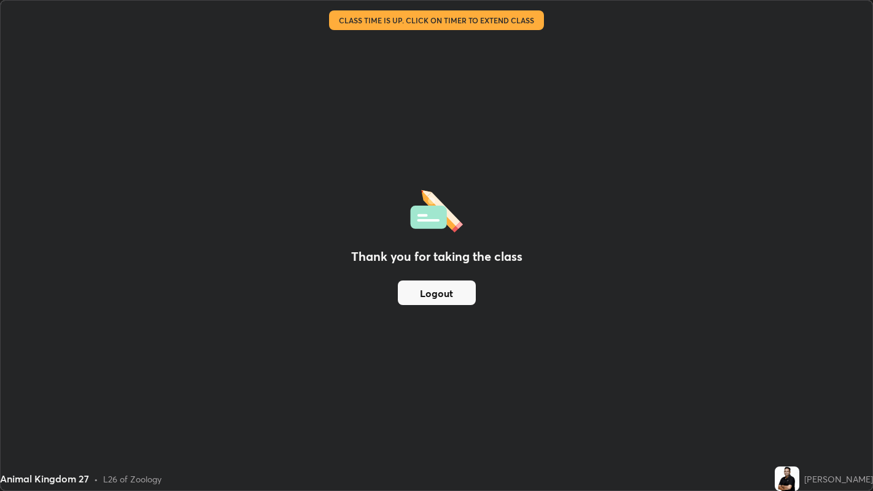
click at [500, 118] on div "Thank you for taking the class Logout" at bounding box center [436, 246] width 871 height 490
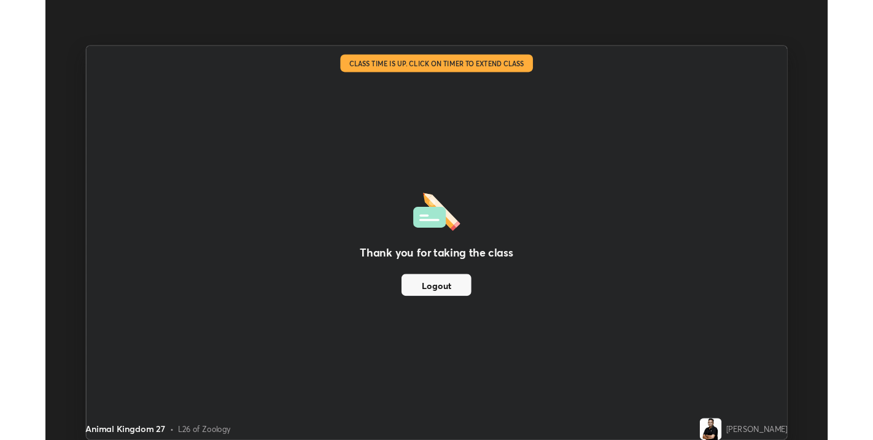
scroll to position [60922, 60490]
